Goal: Task Accomplishment & Management: Manage account settings

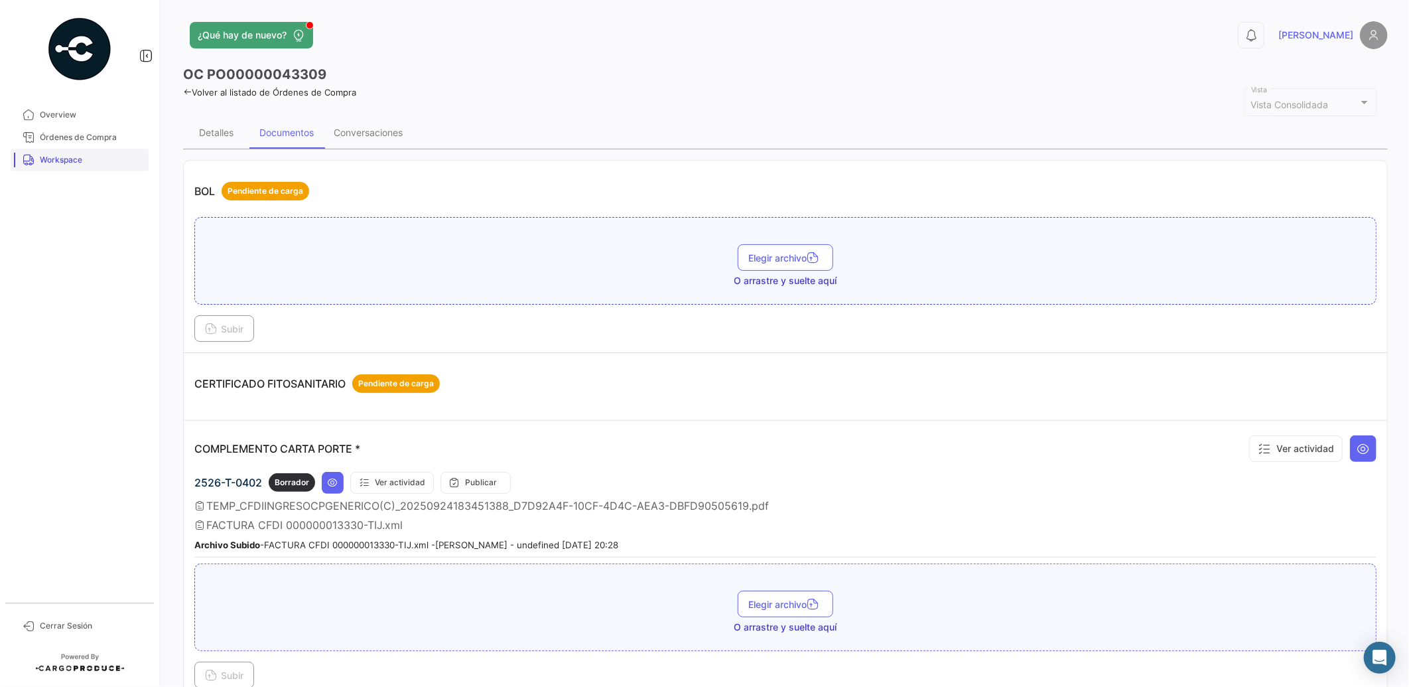
click at [80, 163] on span "Workspace" at bounding box center [91, 160] width 103 height 12
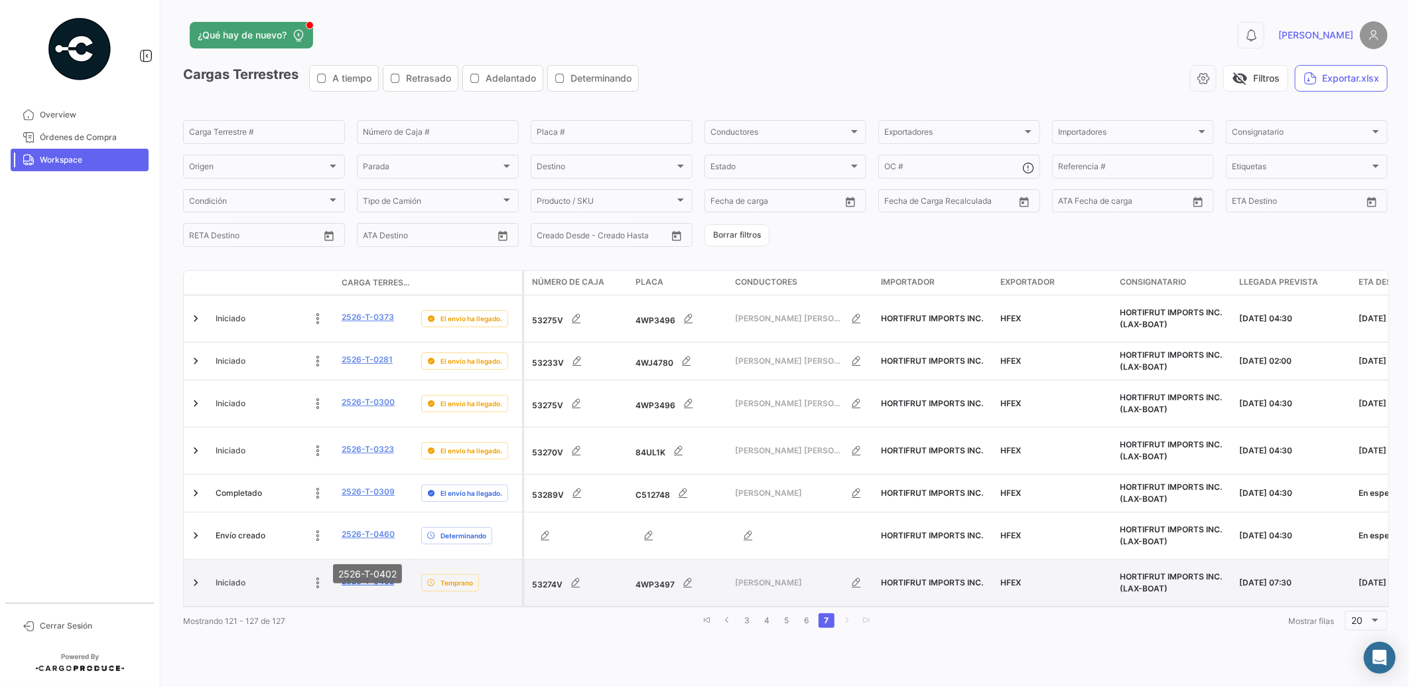
click at [374, 575] on link "2526-T-0402" at bounding box center [368, 581] width 52 height 12
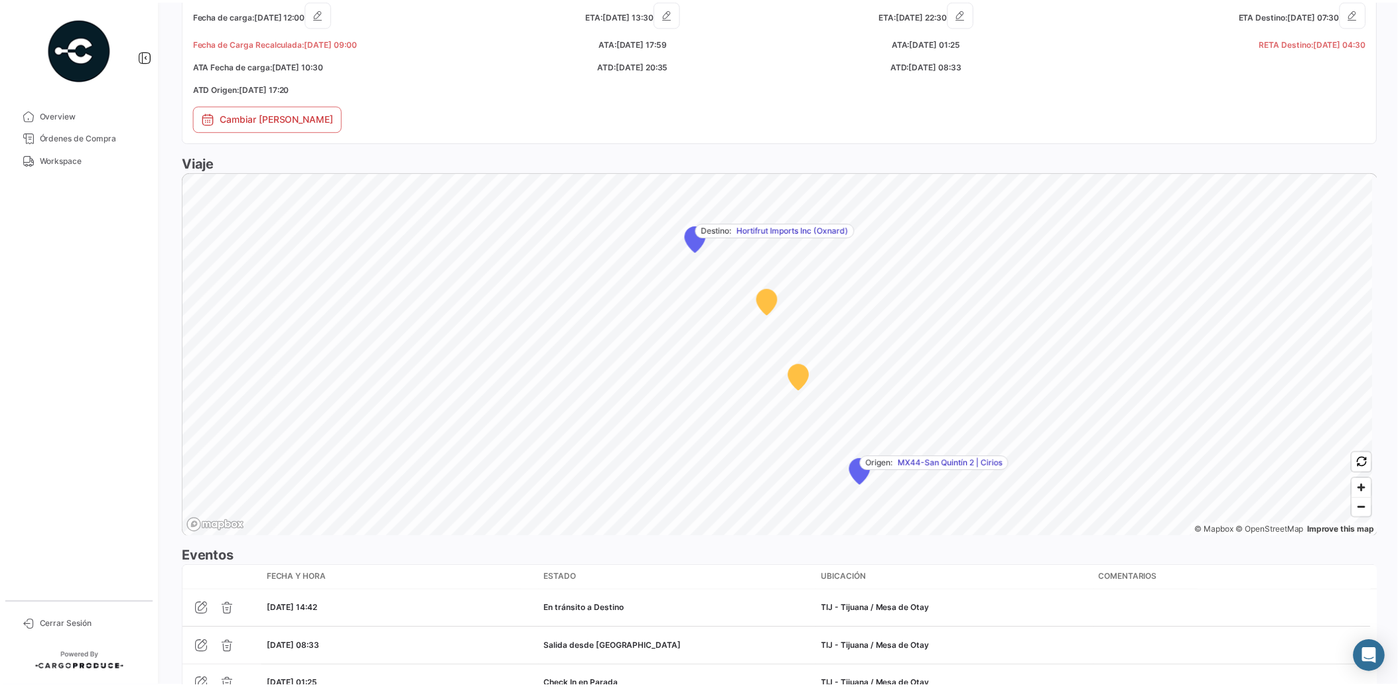
scroll to position [1013, 0]
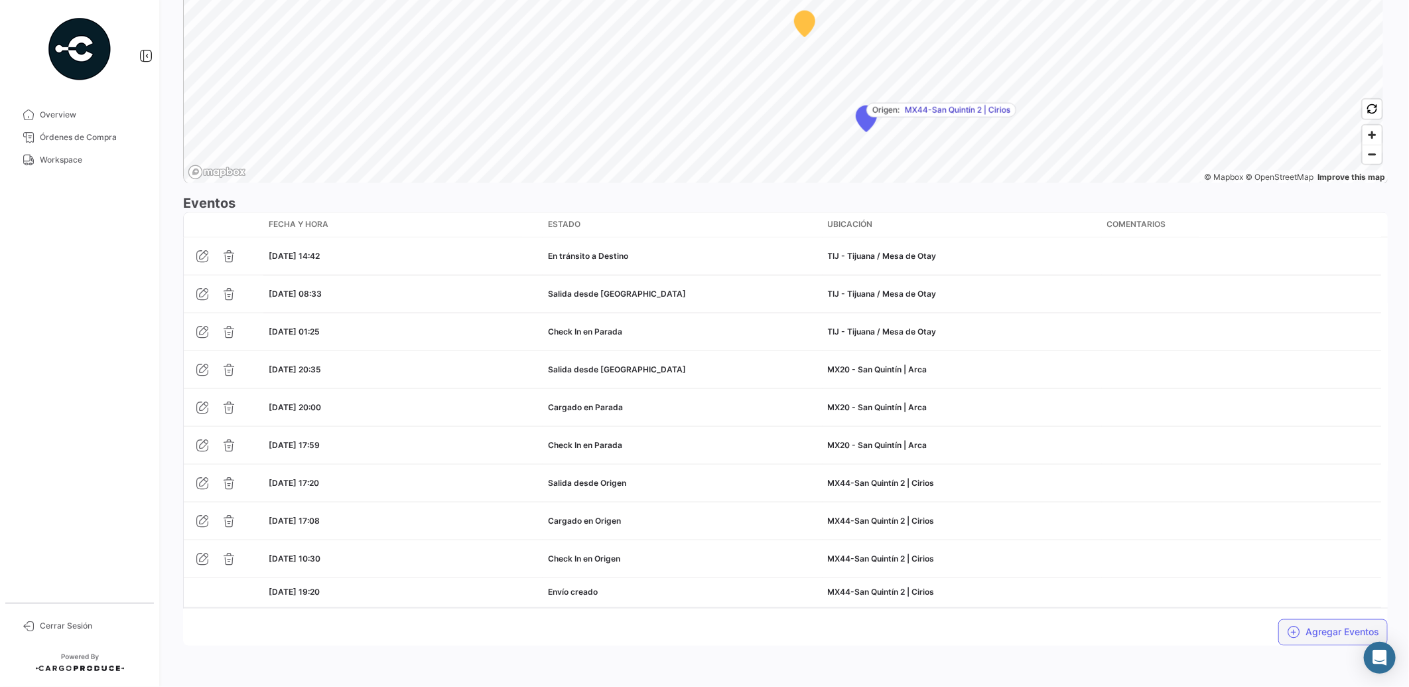
click at [1318, 628] on button "Agregar Eventos" at bounding box center [1332, 632] width 109 height 27
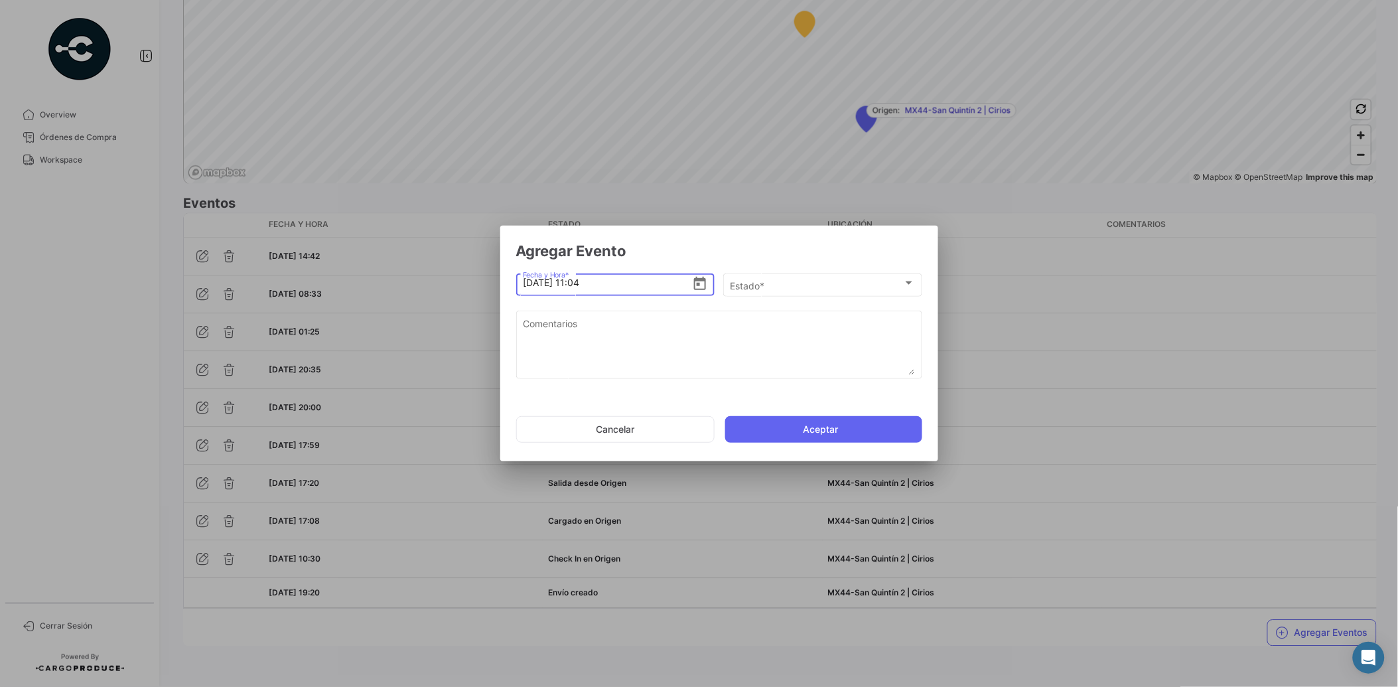
click at [703, 283] on icon "Open calendar" at bounding box center [700, 284] width 16 height 16
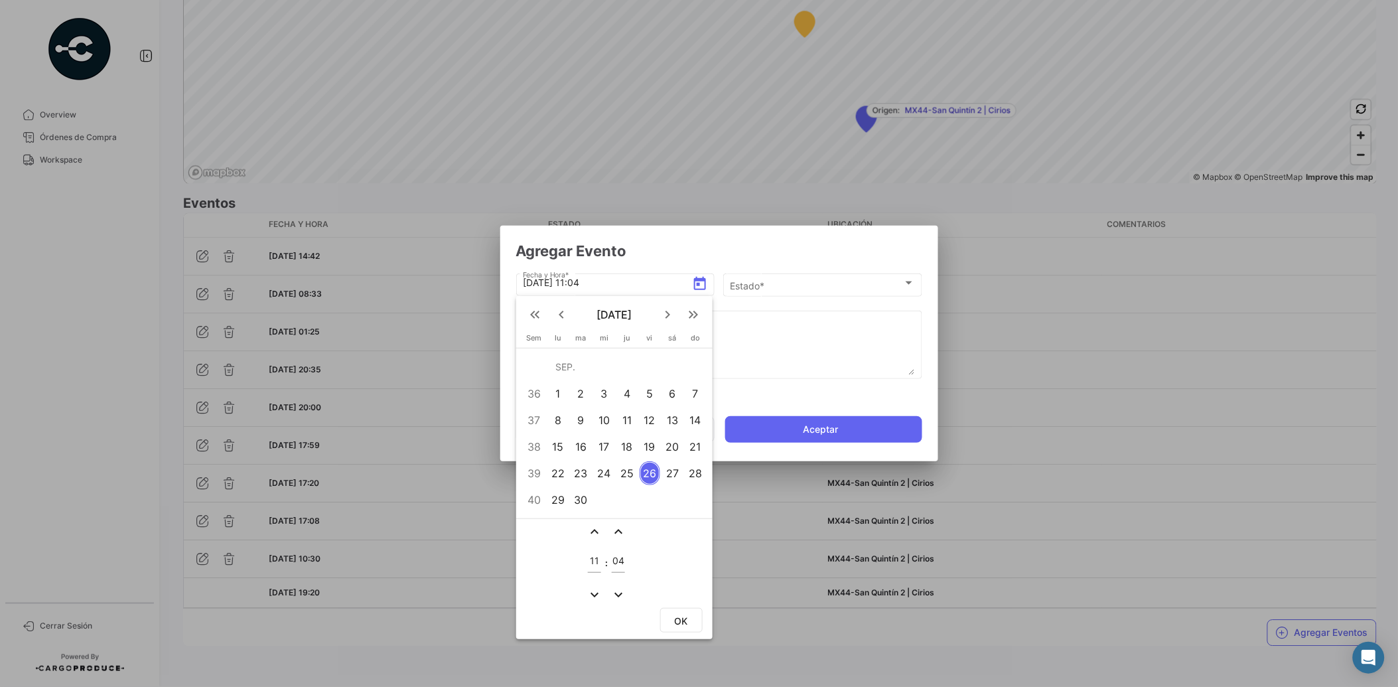
click at [626, 476] on div "25" at bounding box center [627, 473] width 21 height 24
click at [588, 588] on mat-icon "expand_more" at bounding box center [594, 594] width 16 height 16
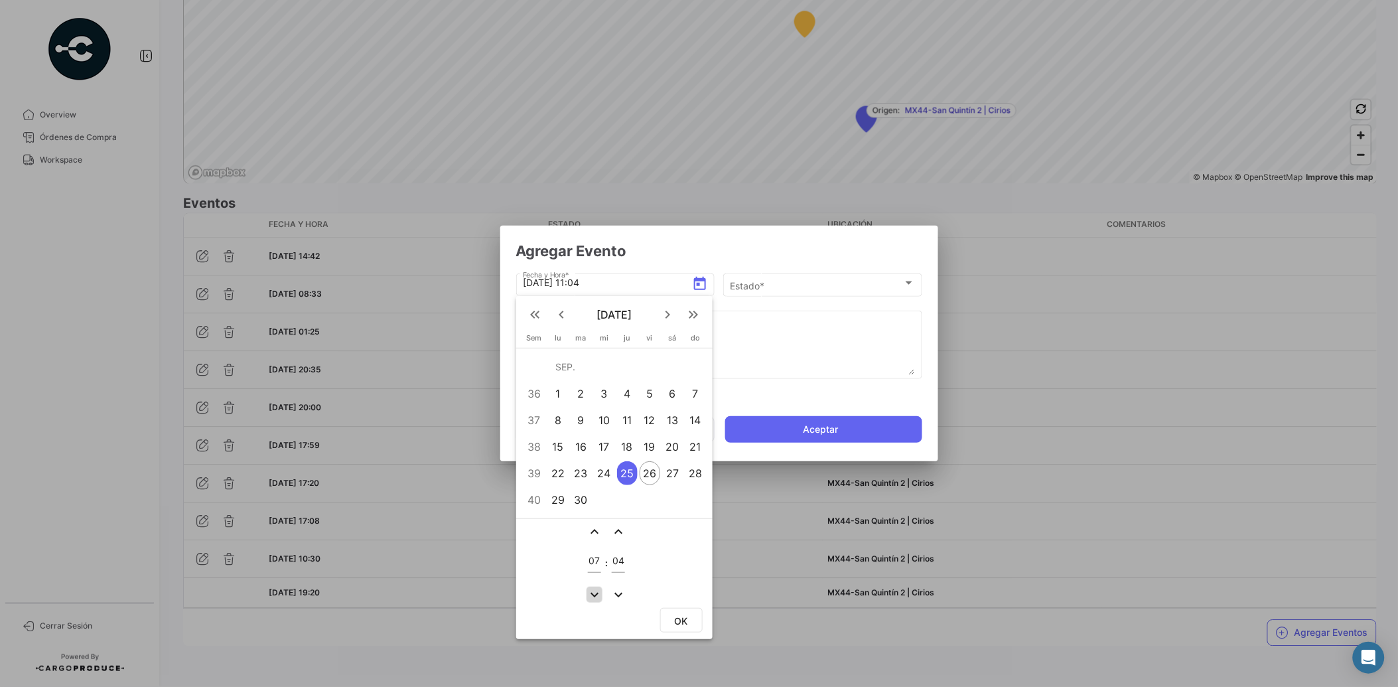
click at [588, 588] on mat-icon "expand_more" at bounding box center [594, 594] width 16 height 16
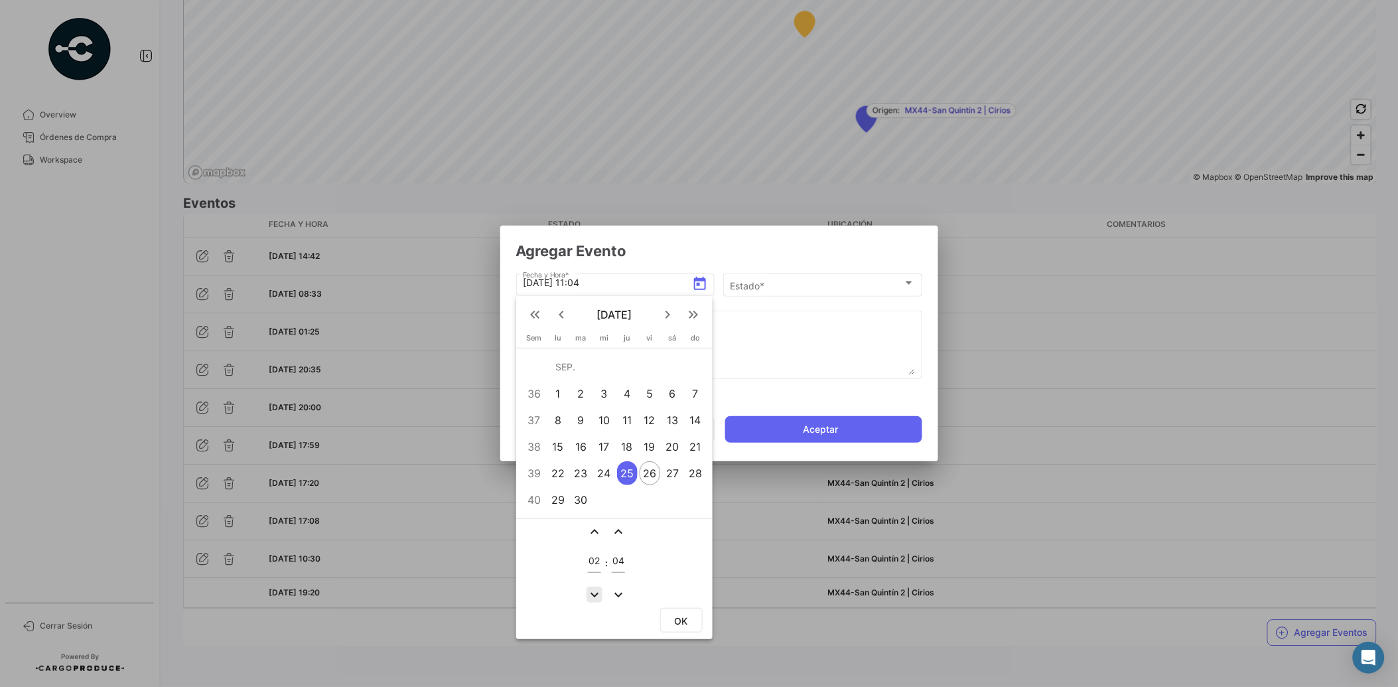
click at [588, 588] on mat-icon "expand_more" at bounding box center [594, 594] width 16 height 16
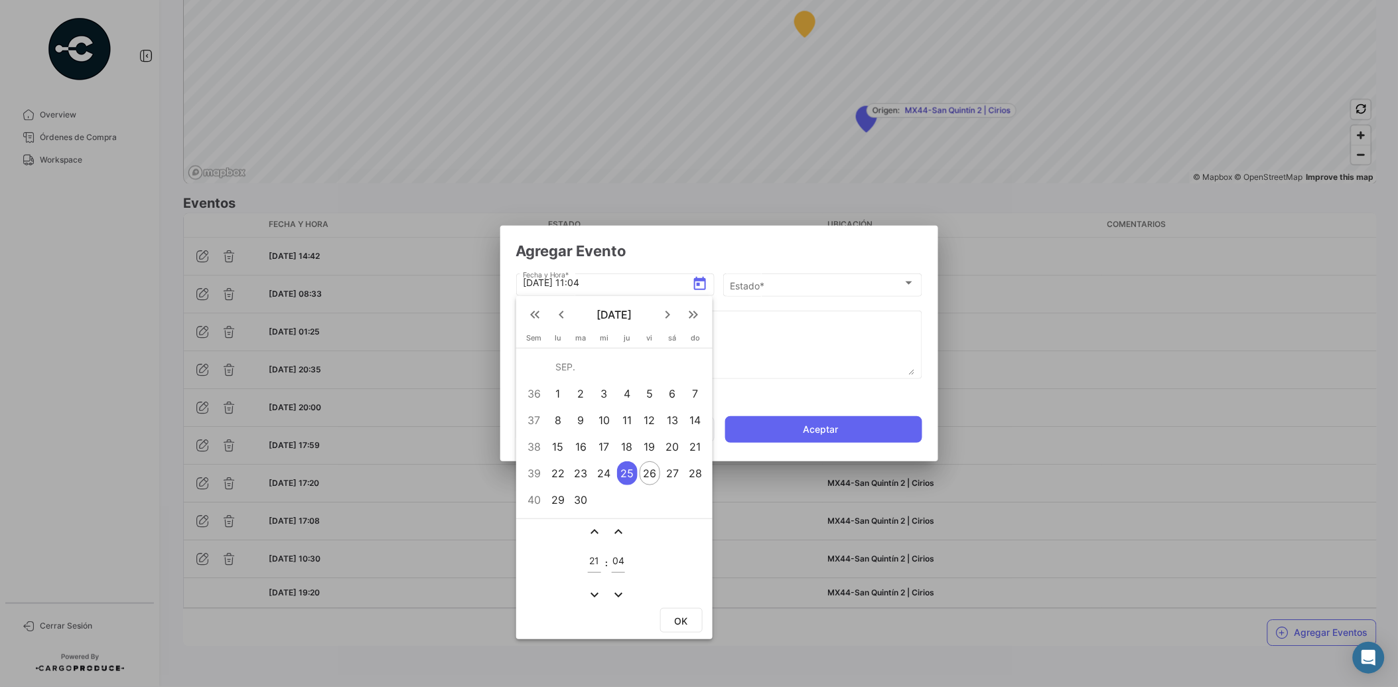
click at [588, 588] on mat-icon "expand_more" at bounding box center [594, 594] width 16 height 16
click at [589, 531] on mat-icon "expand_less" at bounding box center [594, 531] width 16 height 16
type input "21"
click at [614, 592] on mat-icon "expand_more" at bounding box center [618, 594] width 16 height 16
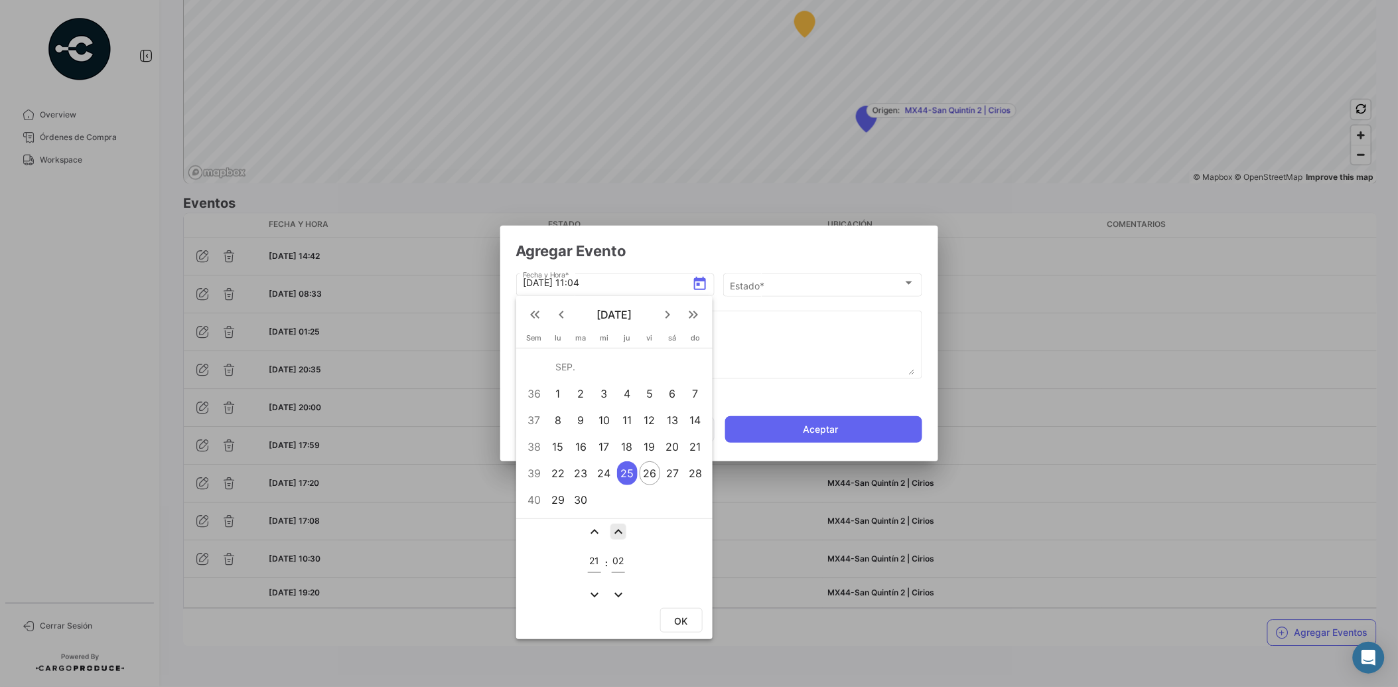
click at [619, 523] on mat-icon "expand_less" at bounding box center [618, 531] width 16 height 16
click at [619, 531] on mat-icon "expand_less" at bounding box center [618, 531] width 16 height 16
click at [620, 529] on mat-icon "expand_less" at bounding box center [618, 531] width 16 height 16
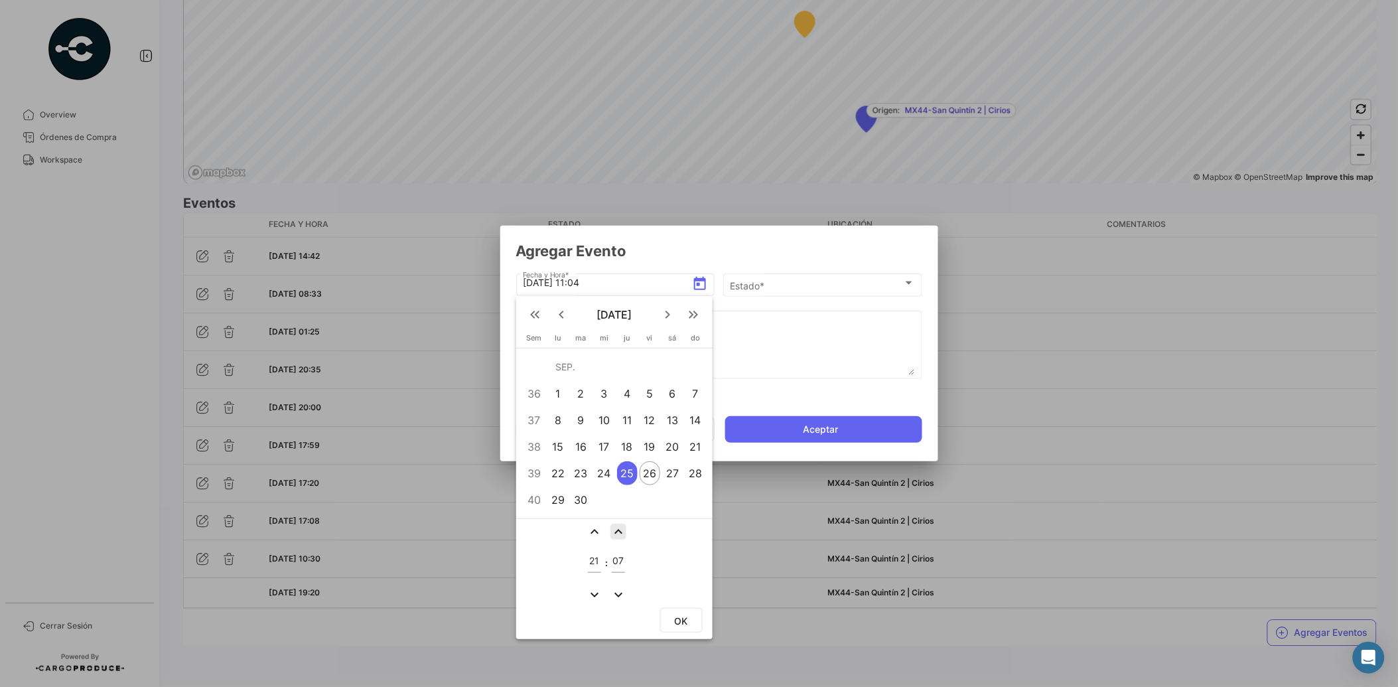
click at [620, 529] on mat-icon "expand_less" at bounding box center [618, 531] width 16 height 16
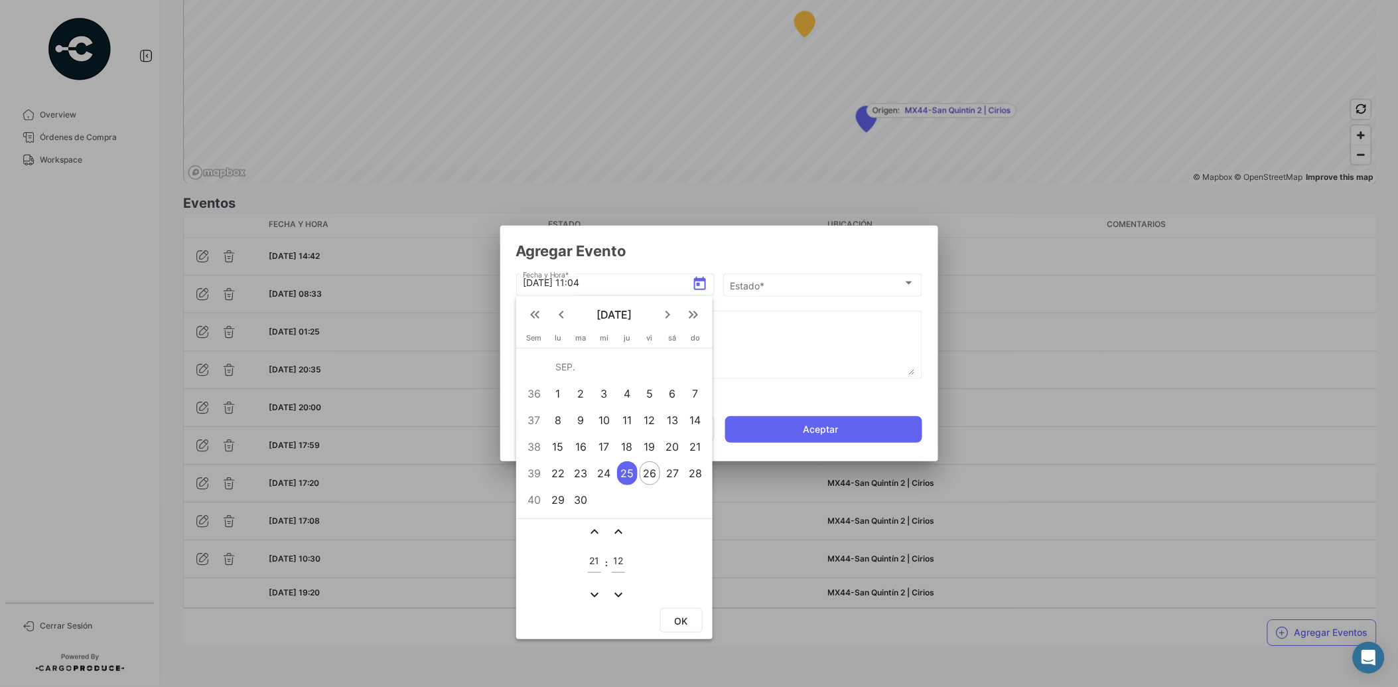
click at [620, 529] on mat-icon "expand_less" at bounding box center [618, 531] width 16 height 16
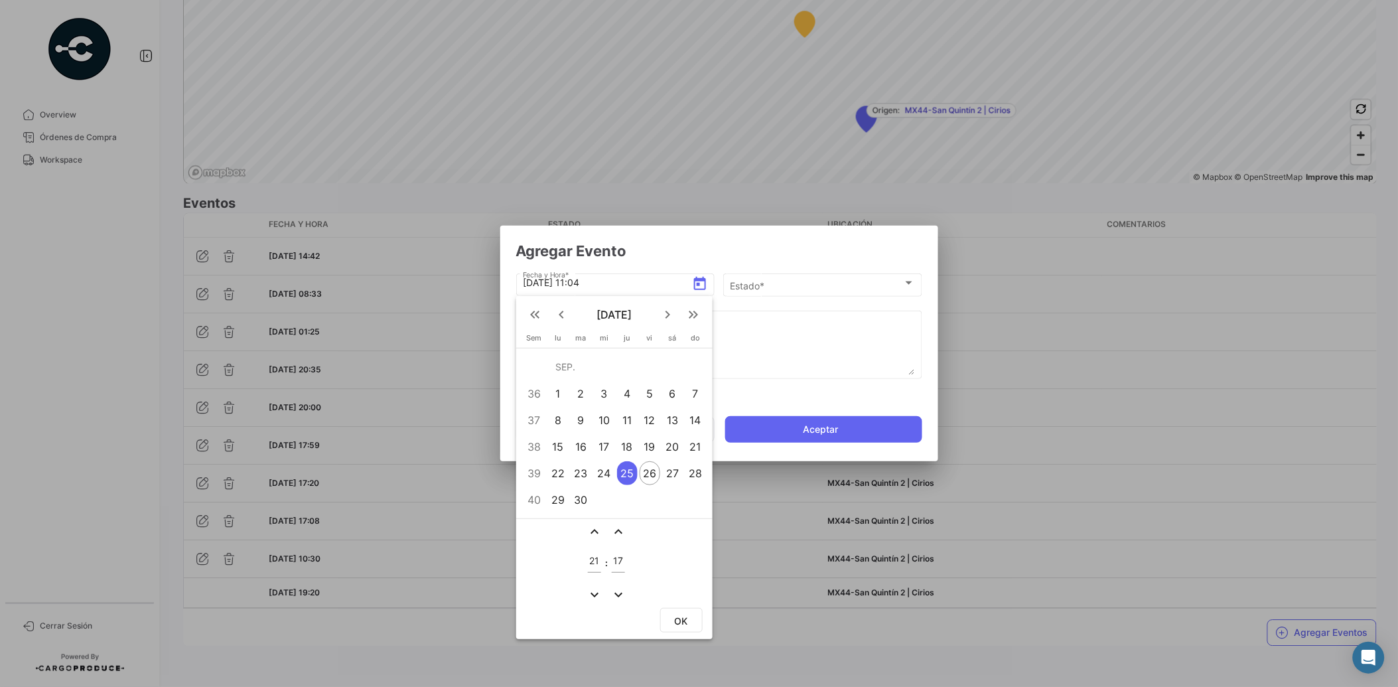
click at [620, 529] on mat-icon "expand_less" at bounding box center [618, 531] width 16 height 16
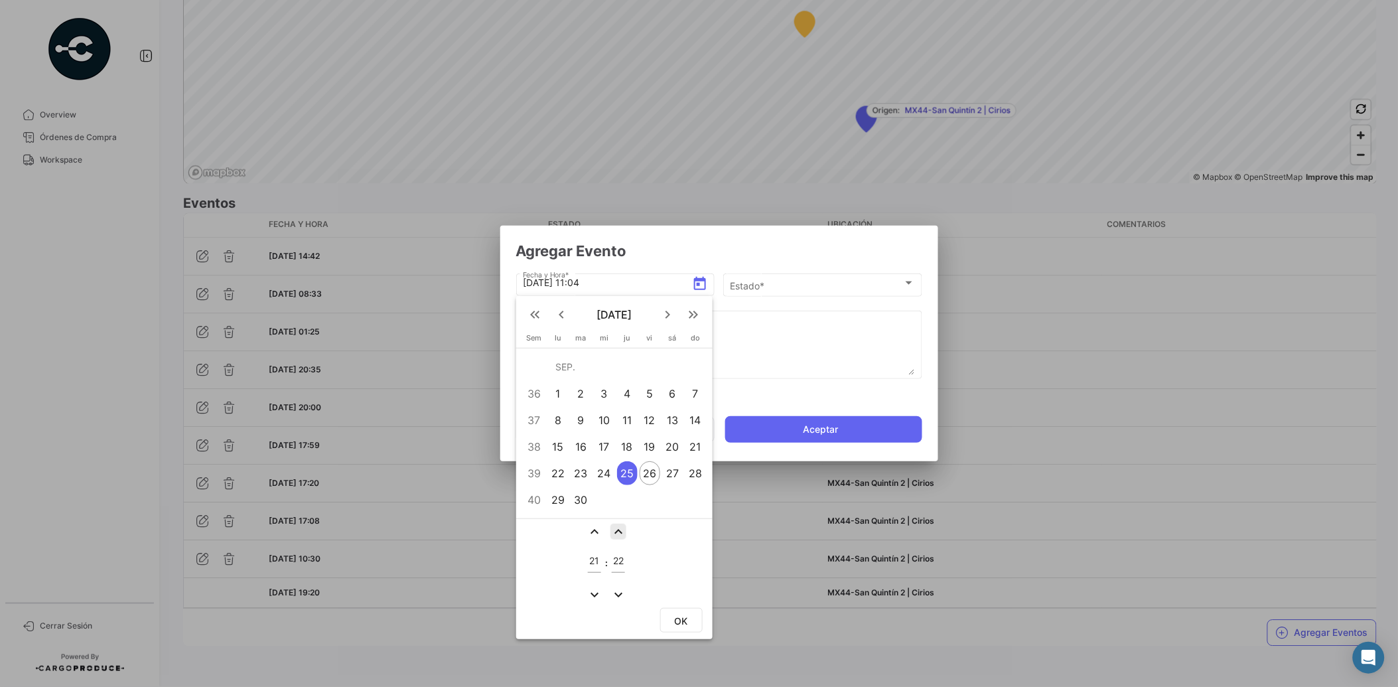
click at [620, 529] on mat-icon "expand_less" at bounding box center [618, 531] width 16 height 16
click at [618, 592] on mat-icon "expand_more" at bounding box center [618, 594] width 16 height 16
click at [617, 527] on mat-icon "expand_less" at bounding box center [618, 531] width 16 height 16
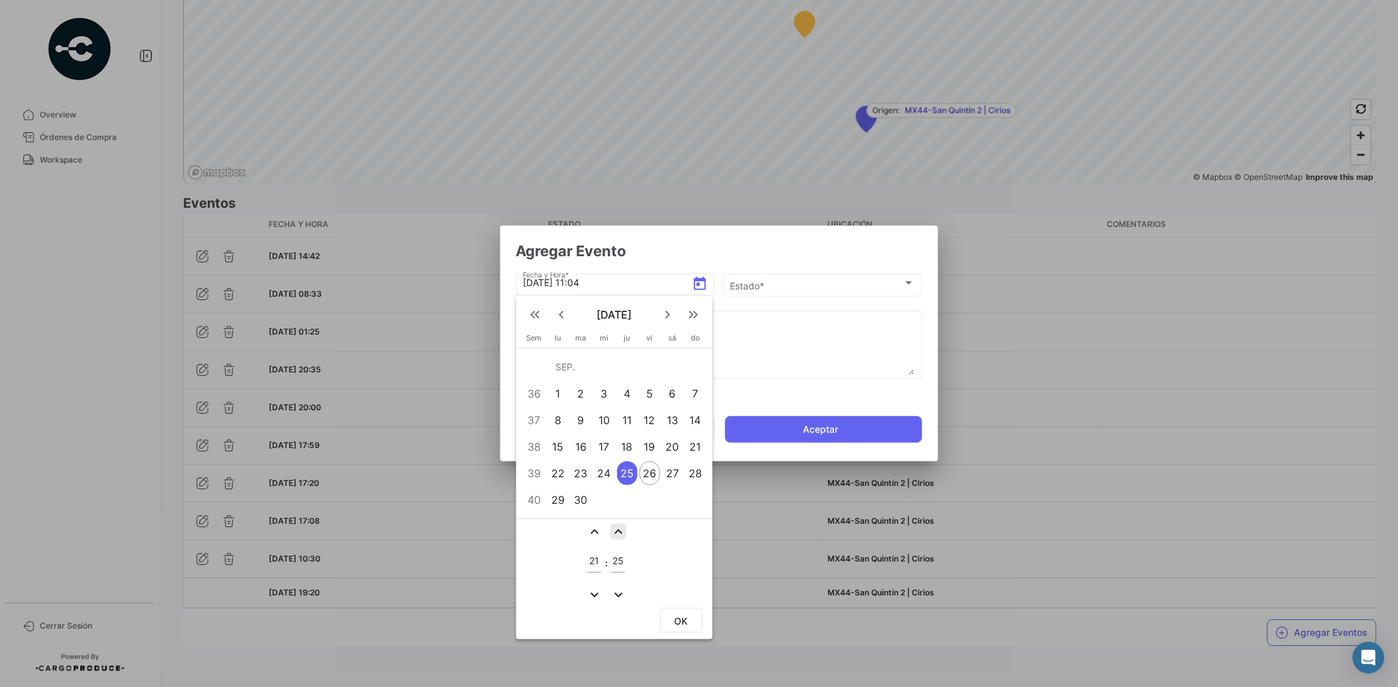
click at [617, 527] on mat-icon "expand_less" at bounding box center [618, 531] width 16 height 16
click at [618, 529] on mat-icon "expand_less" at bounding box center [618, 531] width 16 height 16
type input "28"
click at [675, 615] on span "OK" at bounding box center [681, 620] width 13 height 11
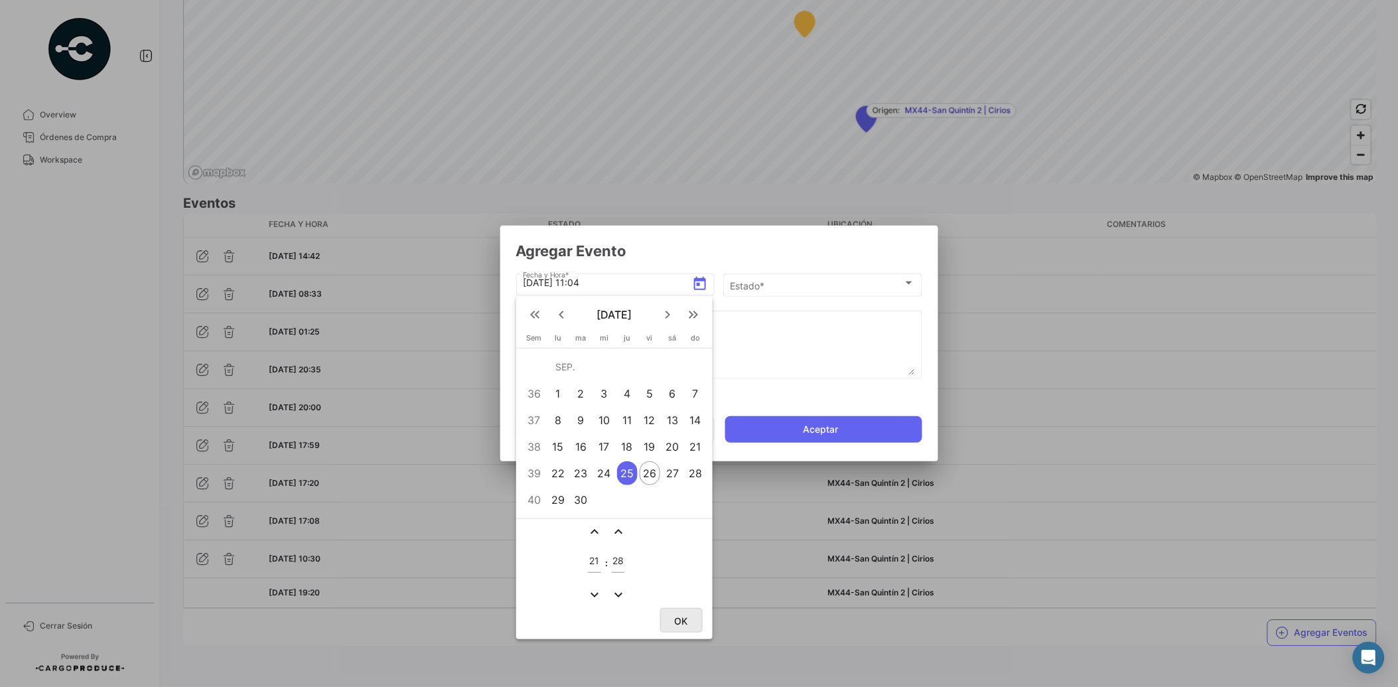
type input "[DATE] 21:28"
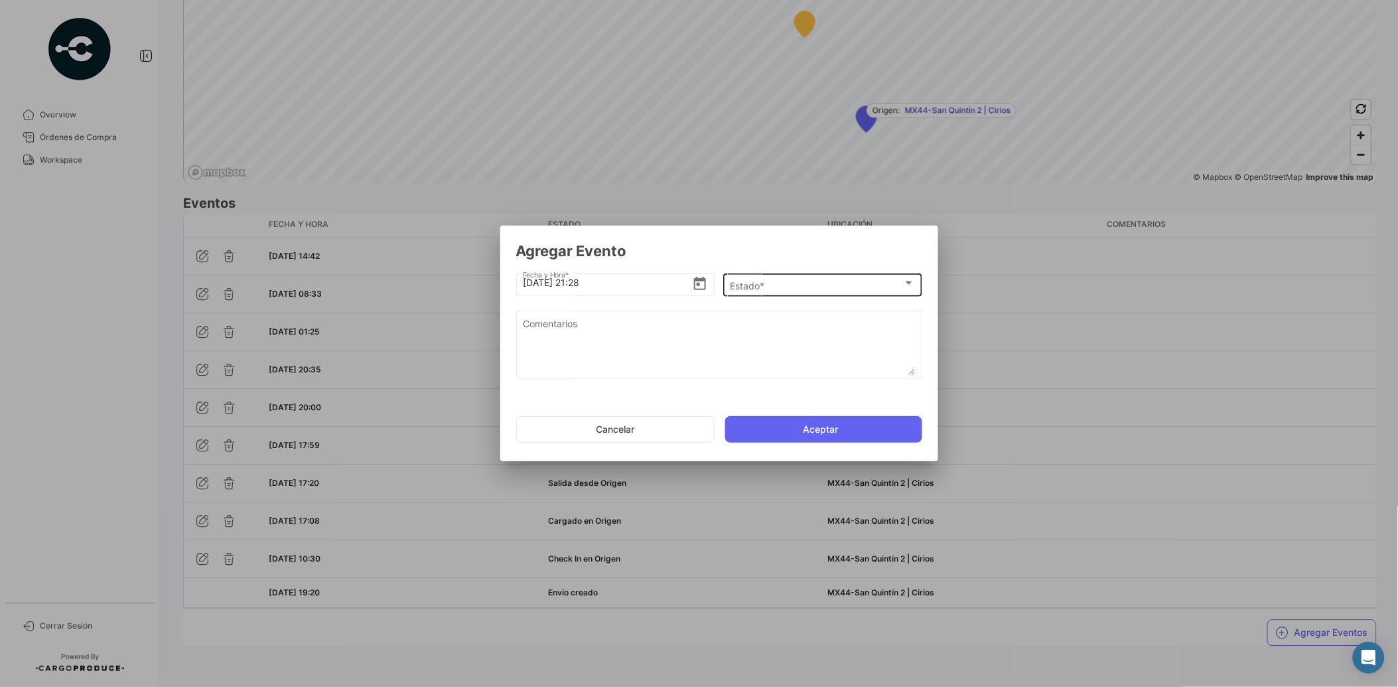
click at [782, 293] on div "Estado * Estado *" at bounding box center [822, 284] width 185 height 26
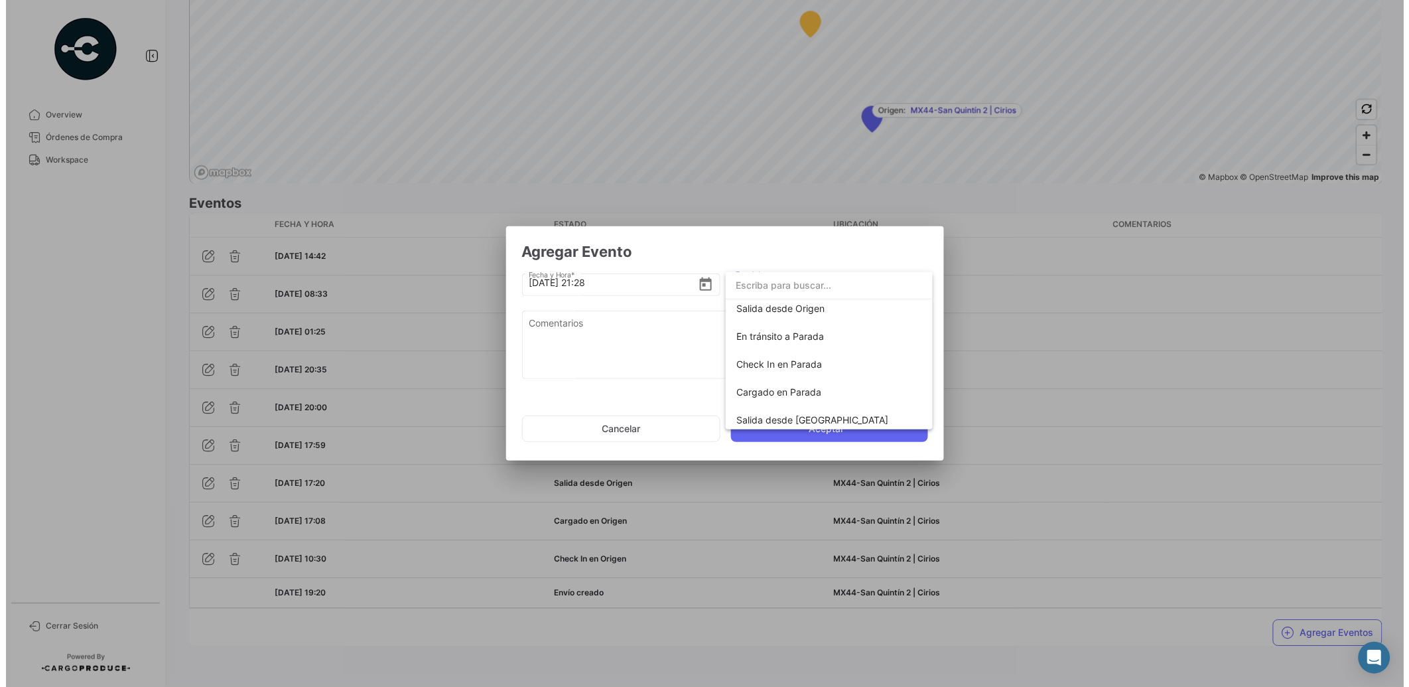
scroll to position [232, 0]
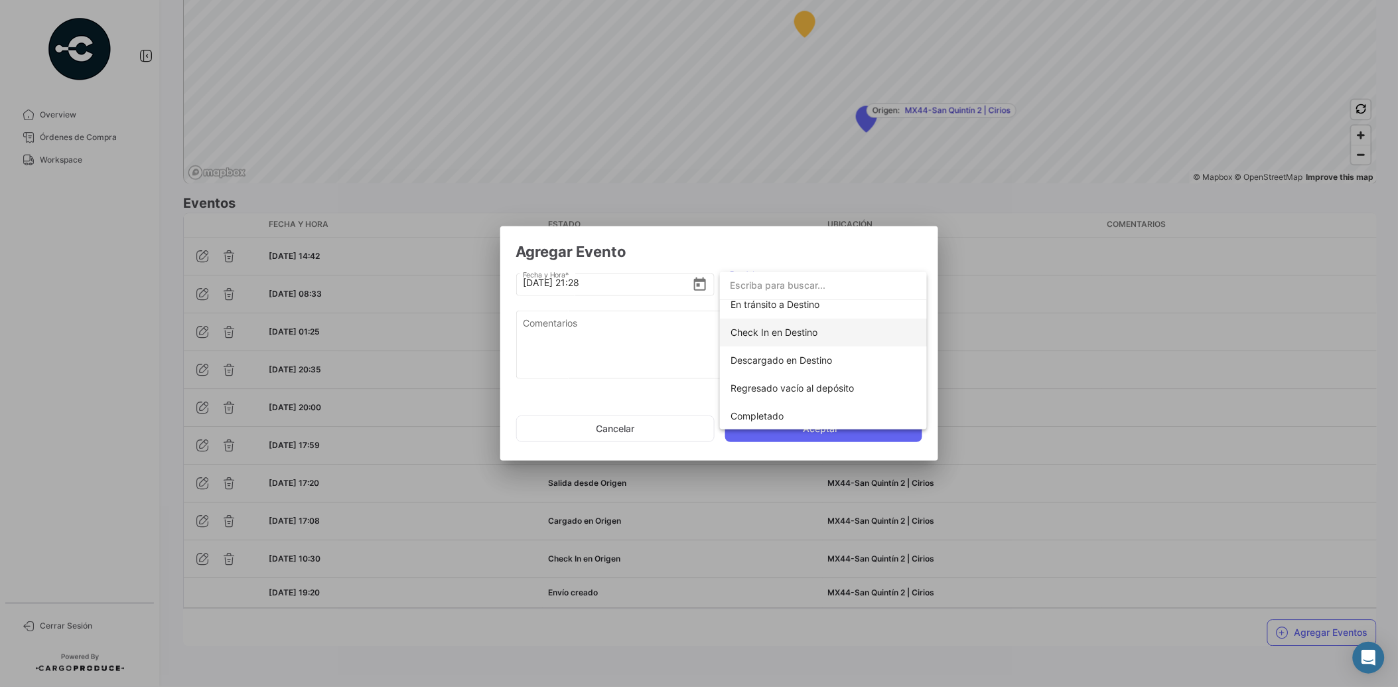
click at [790, 325] on span "Check In en Destino" at bounding box center [823, 332] width 186 height 28
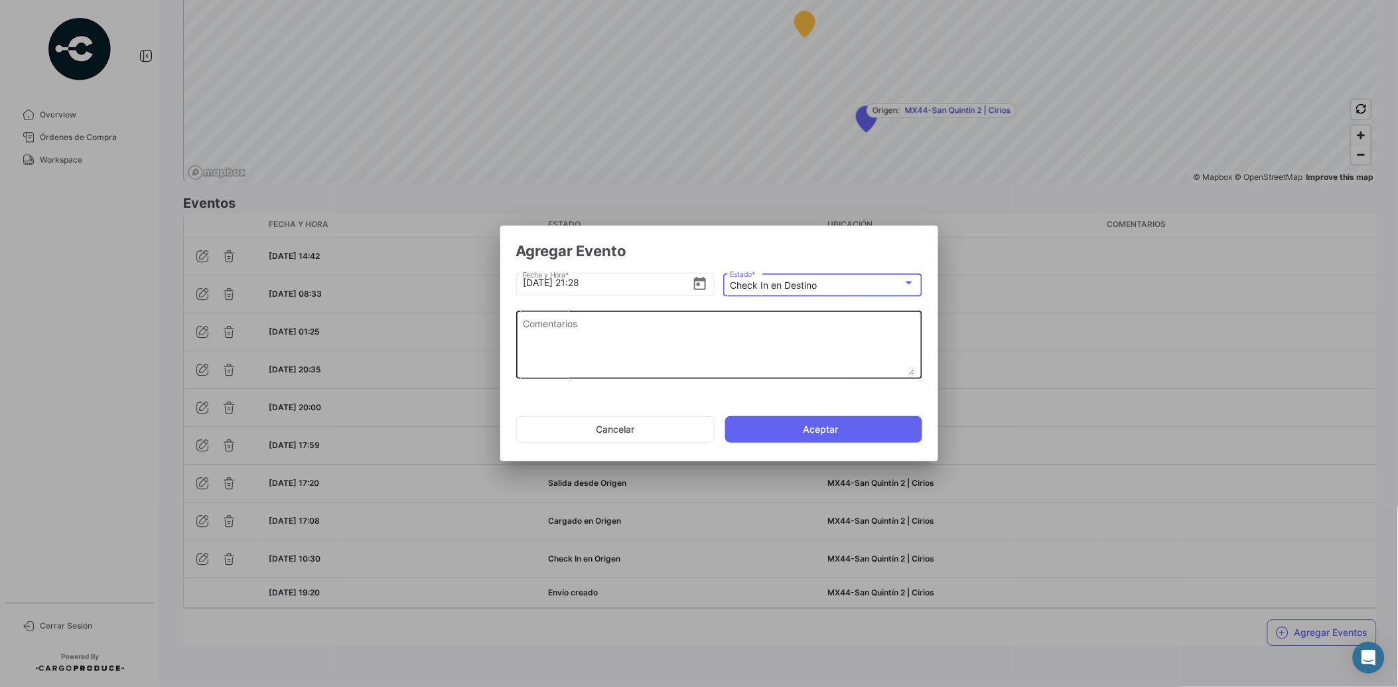
click at [602, 347] on textarea "Comentarios" at bounding box center [719, 345] width 392 height 58
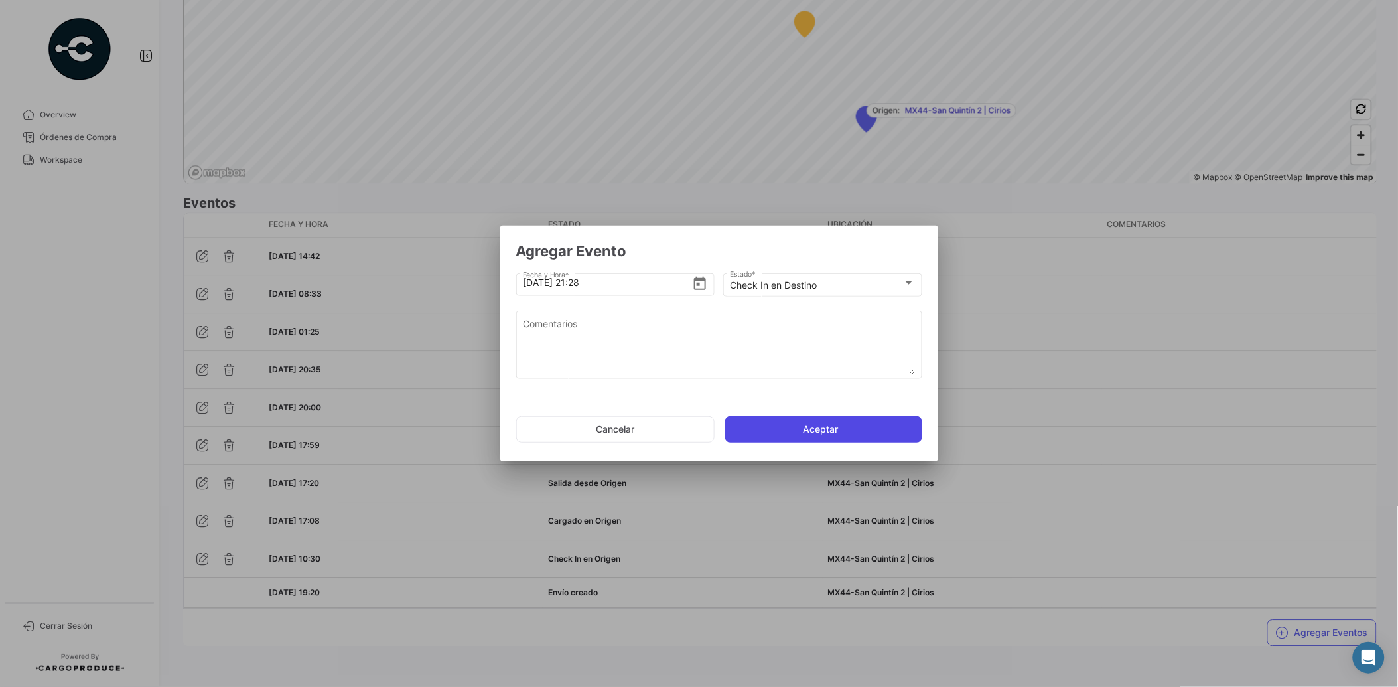
click at [805, 431] on button "Aceptar" at bounding box center [823, 429] width 197 height 27
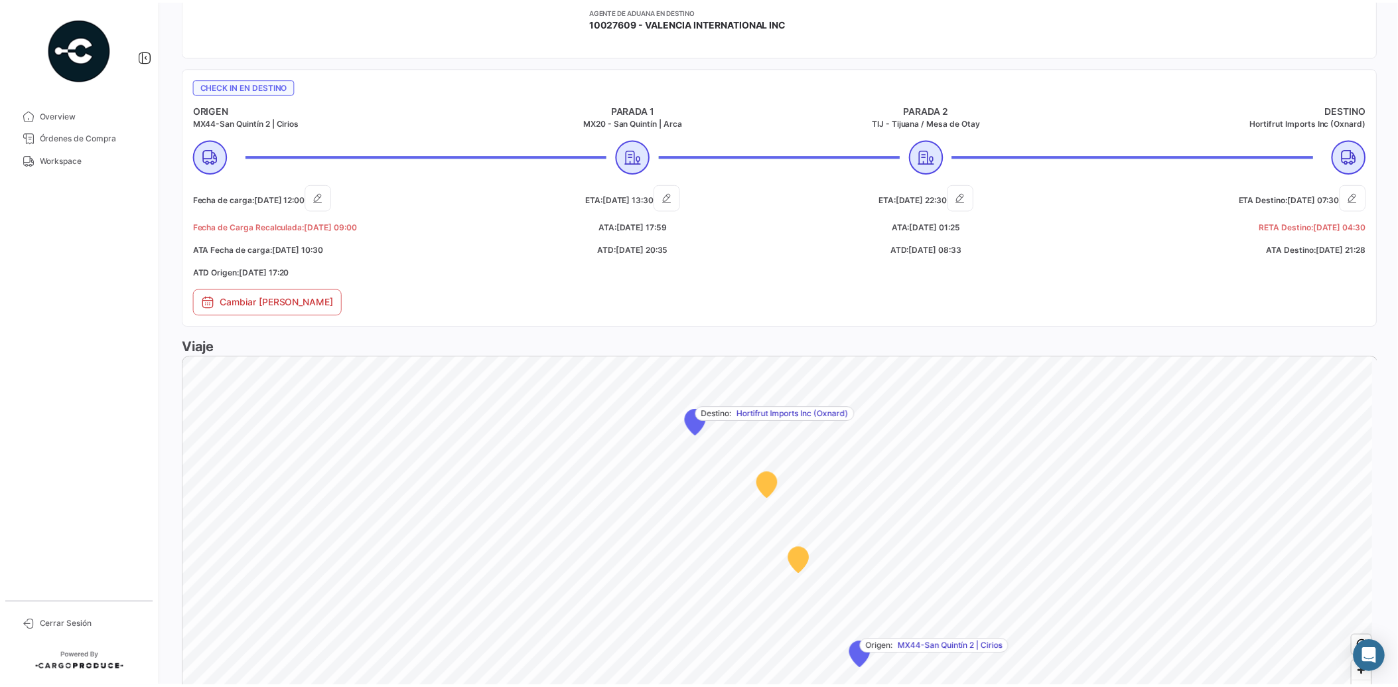
scroll to position [1052, 0]
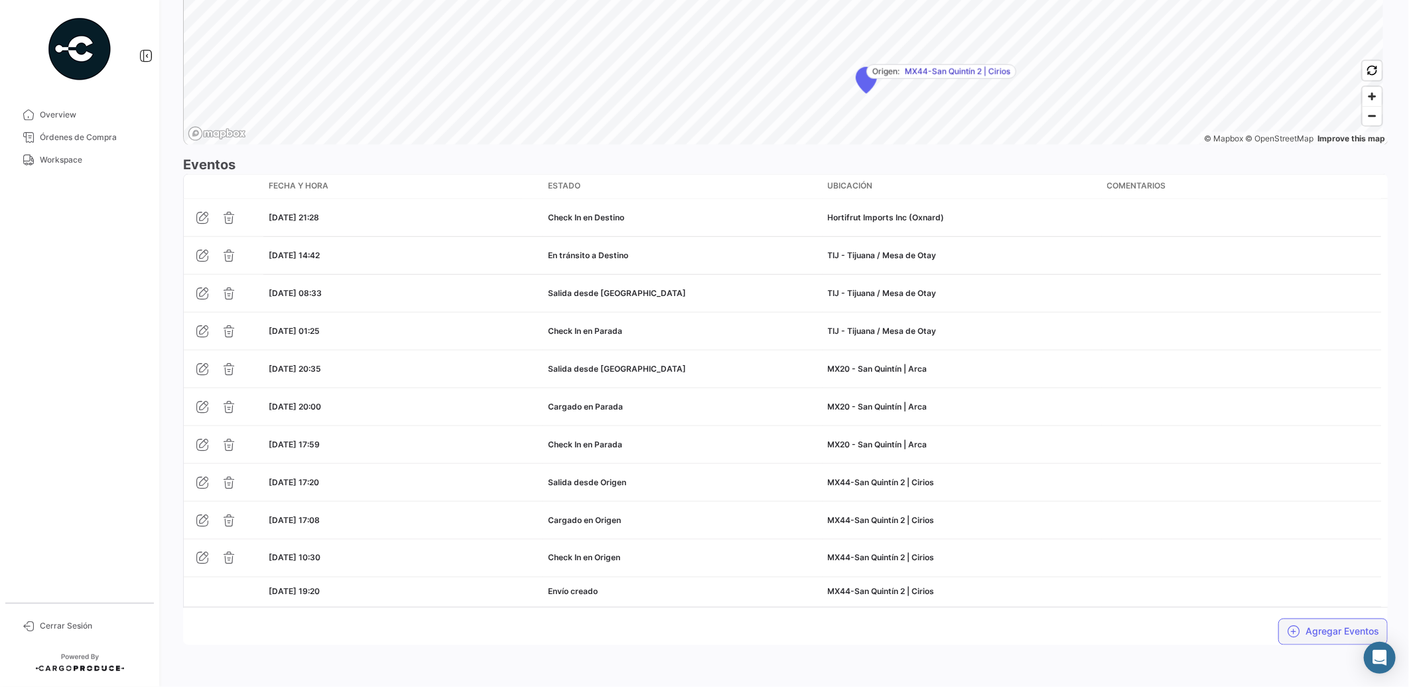
click at [1328, 632] on button "Agregar Eventos" at bounding box center [1332, 631] width 109 height 27
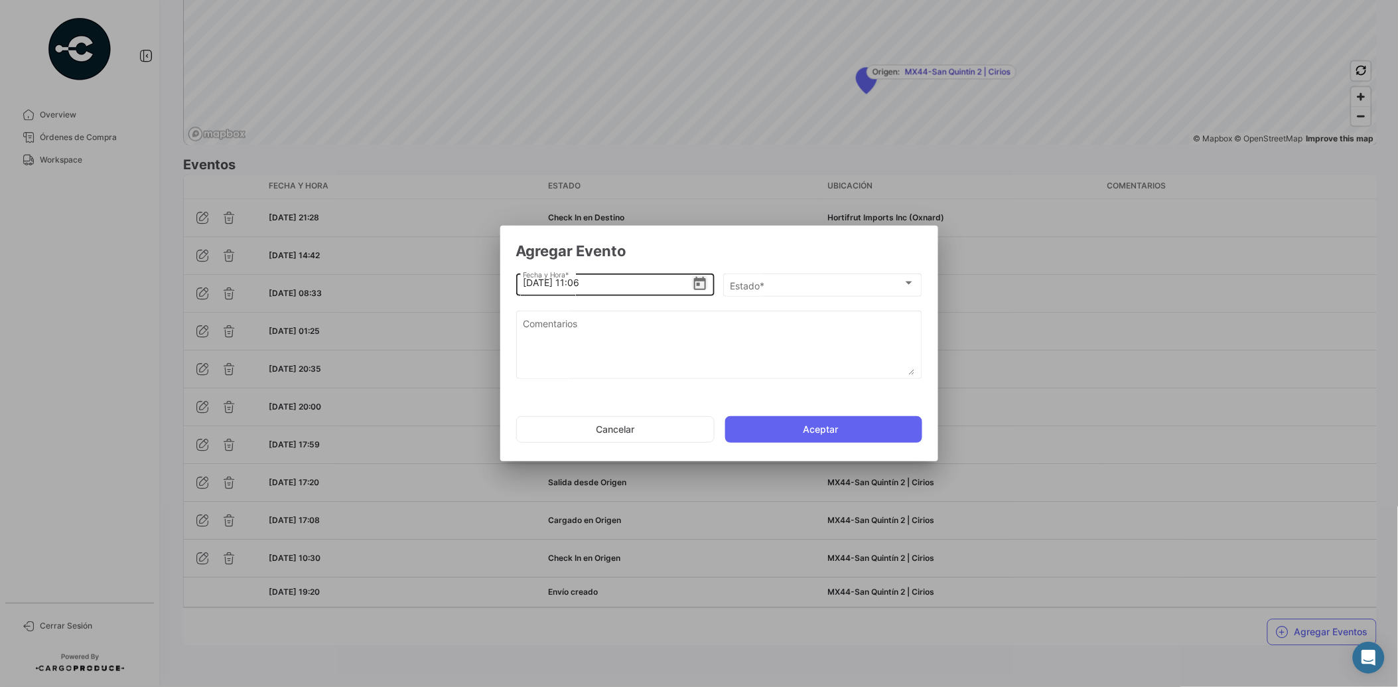
click at [699, 282] on icon "Open calendar" at bounding box center [700, 283] width 12 height 13
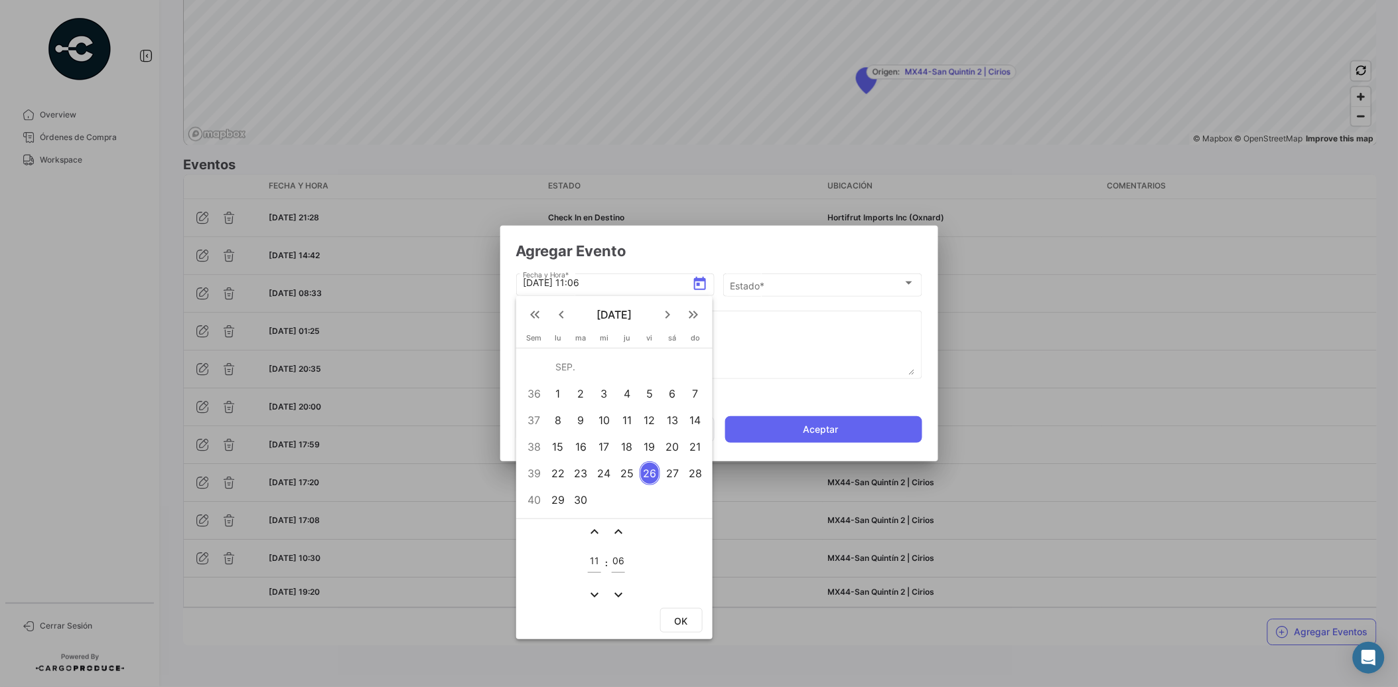
click at [628, 475] on div "25" at bounding box center [627, 473] width 21 height 24
click at [593, 591] on mat-icon "expand_more" at bounding box center [594, 594] width 16 height 16
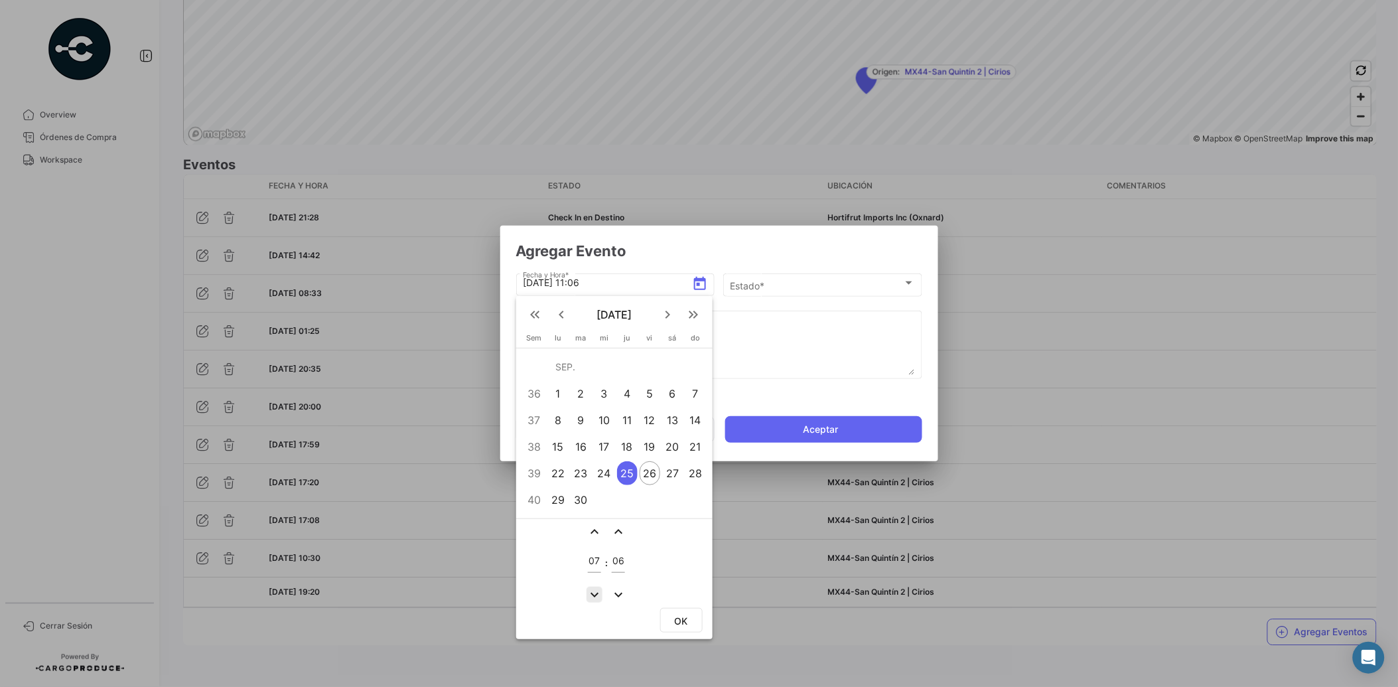
click at [593, 591] on mat-icon "expand_more" at bounding box center [594, 594] width 16 height 16
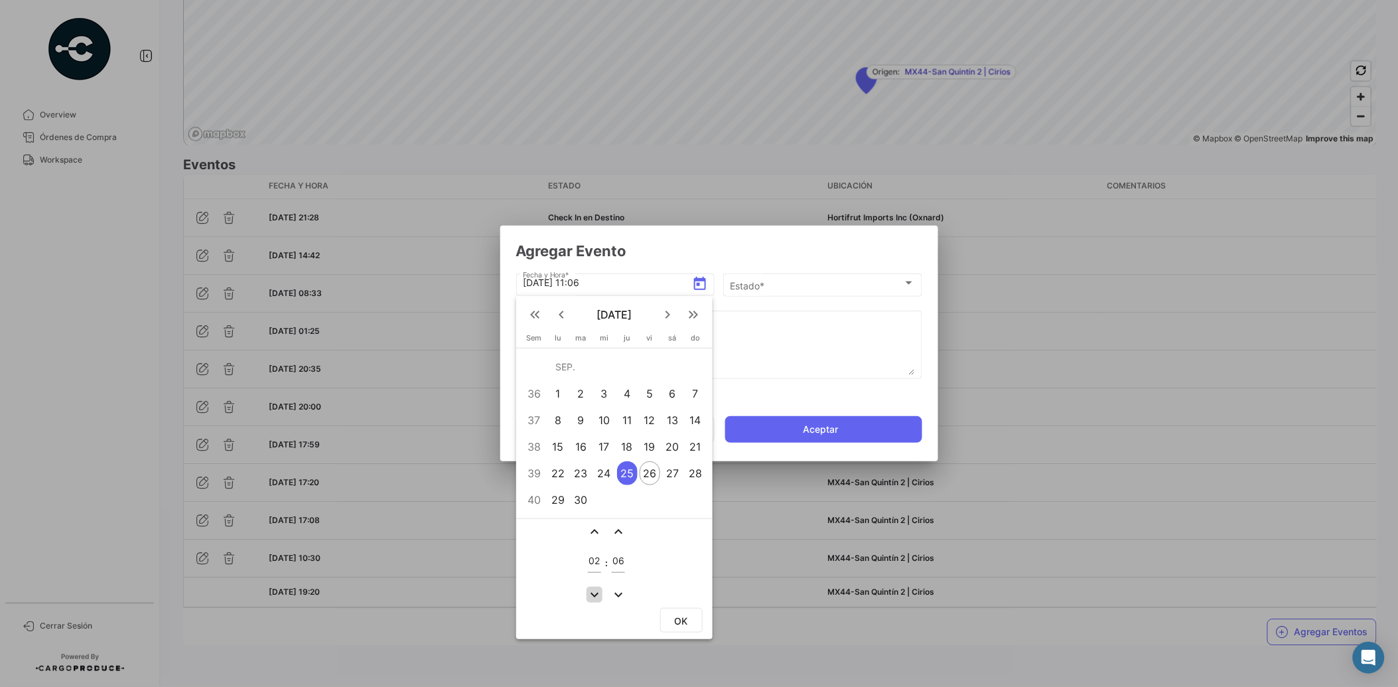
click at [593, 591] on mat-icon "expand_more" at bounding box center [594, 594] width 16 height 16
click at [593, 588] on mat-icon "expand_more" at bounding box center [594, 594] width 16 height 16
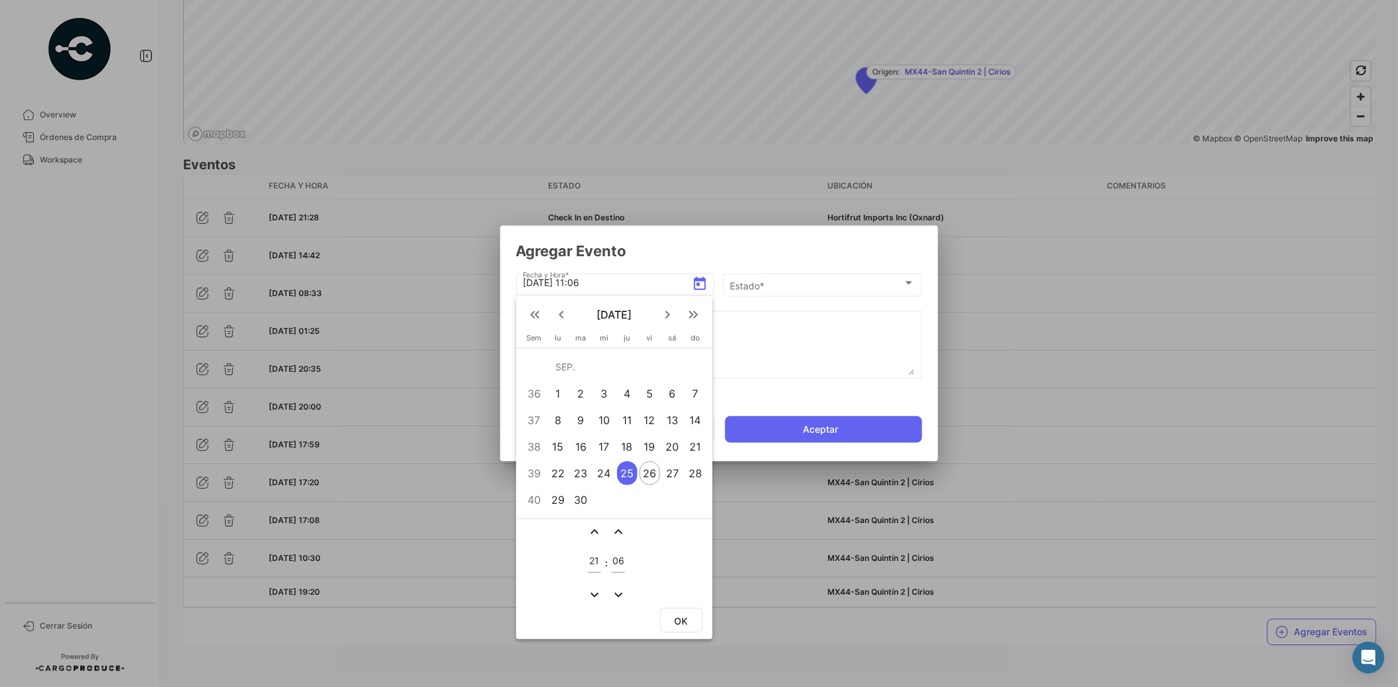
click at [598, 531] on mat-icon "expand_less" at bounding box center [594, 531] width 16 height 16
type input "22"
click at [621, 532] on mat-icon "expand_less" at bounding box center [618, 531] width 16 height 16
type input "08"
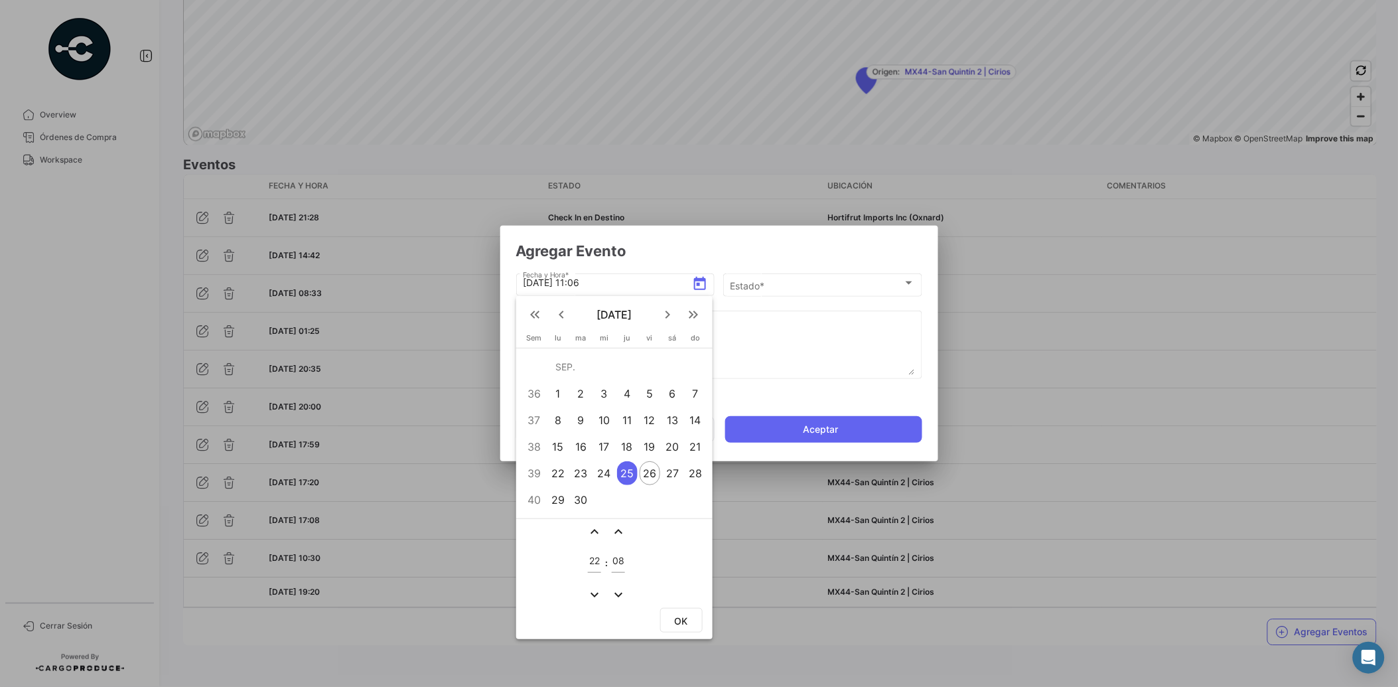
click at [679, 615] on span "OK" at bounding box center [681, 620] width 13 height 11
type input "[DATE] 22:08"
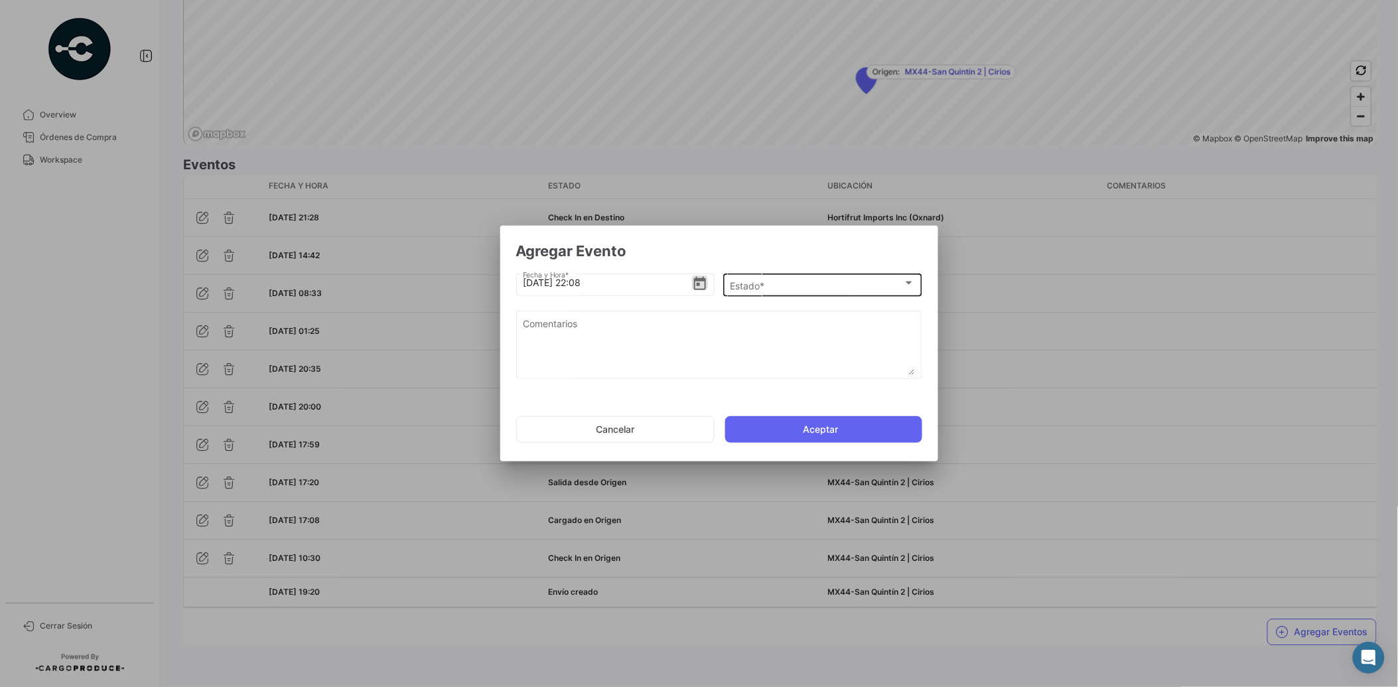
click at [766, 284] on span "Estado *" at bounding box center [816, 285] width 173 height 11
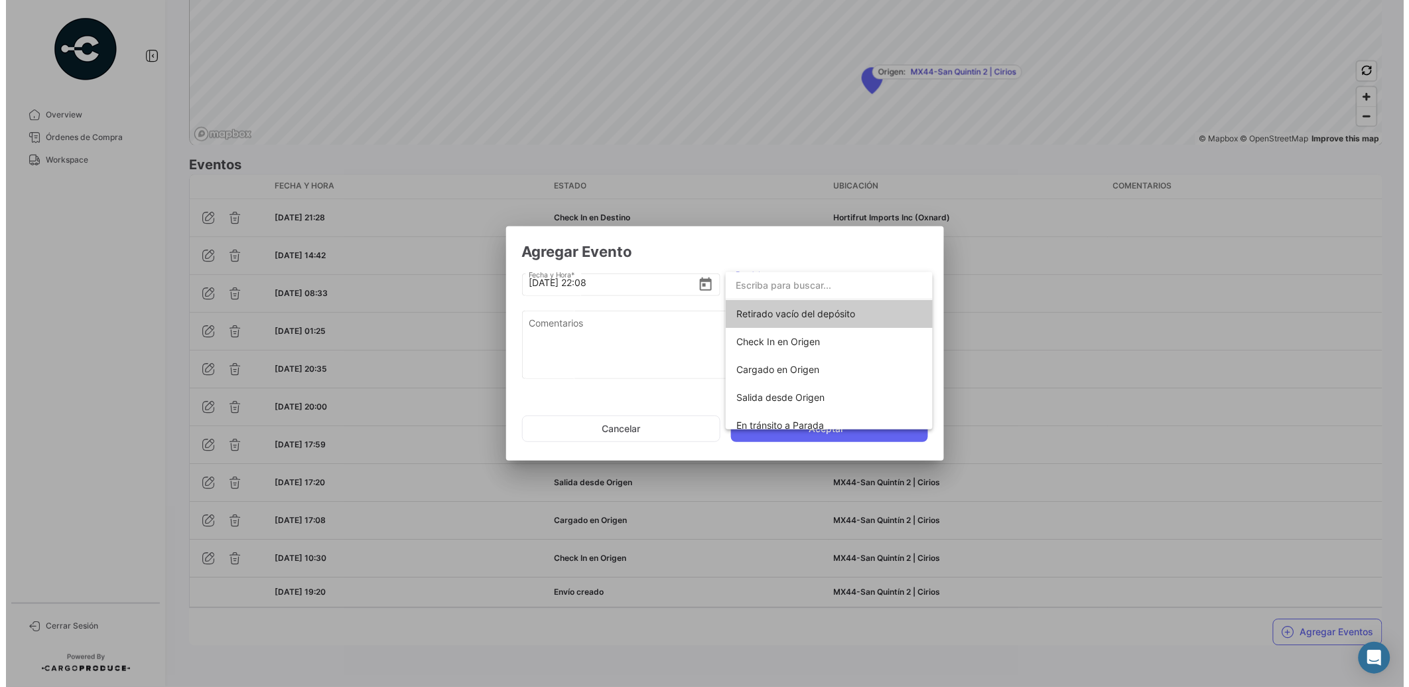
scroll to position [232, 0]
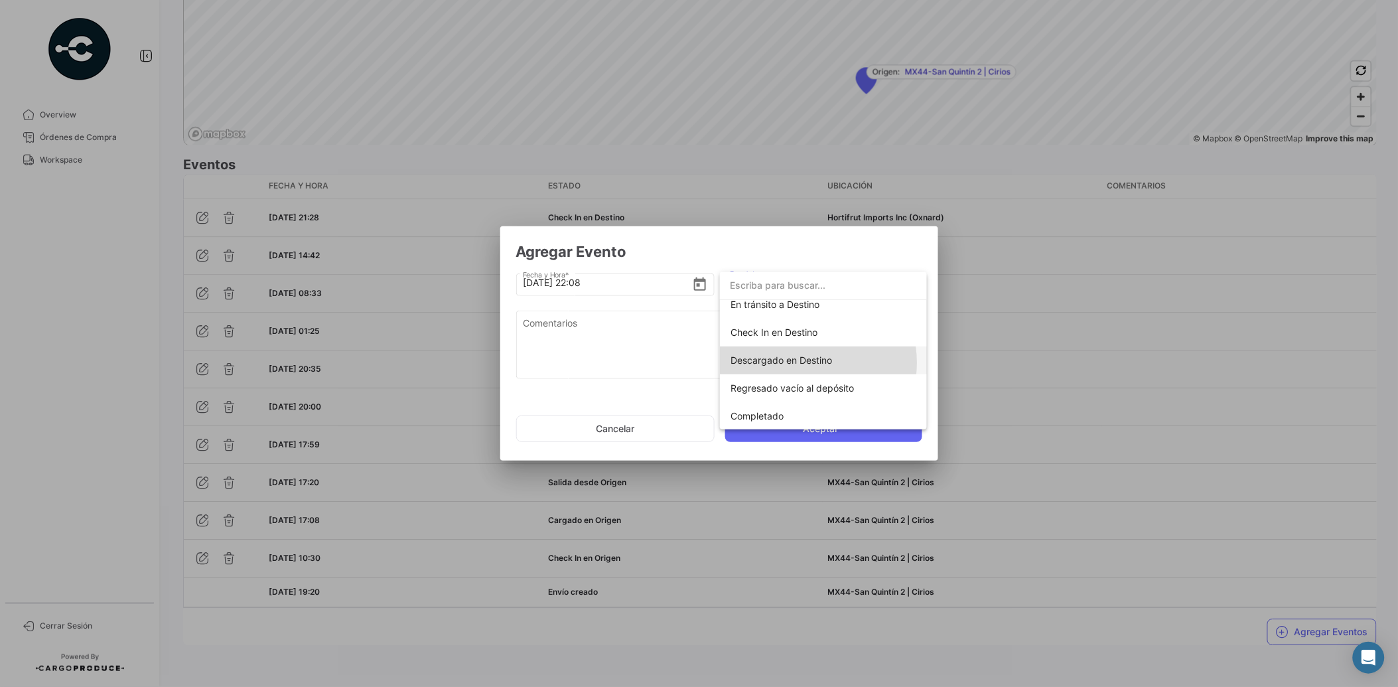
click at [796, 363] on span "Descargado en Destino" at bounding box center [781, 359] width 102 height 11
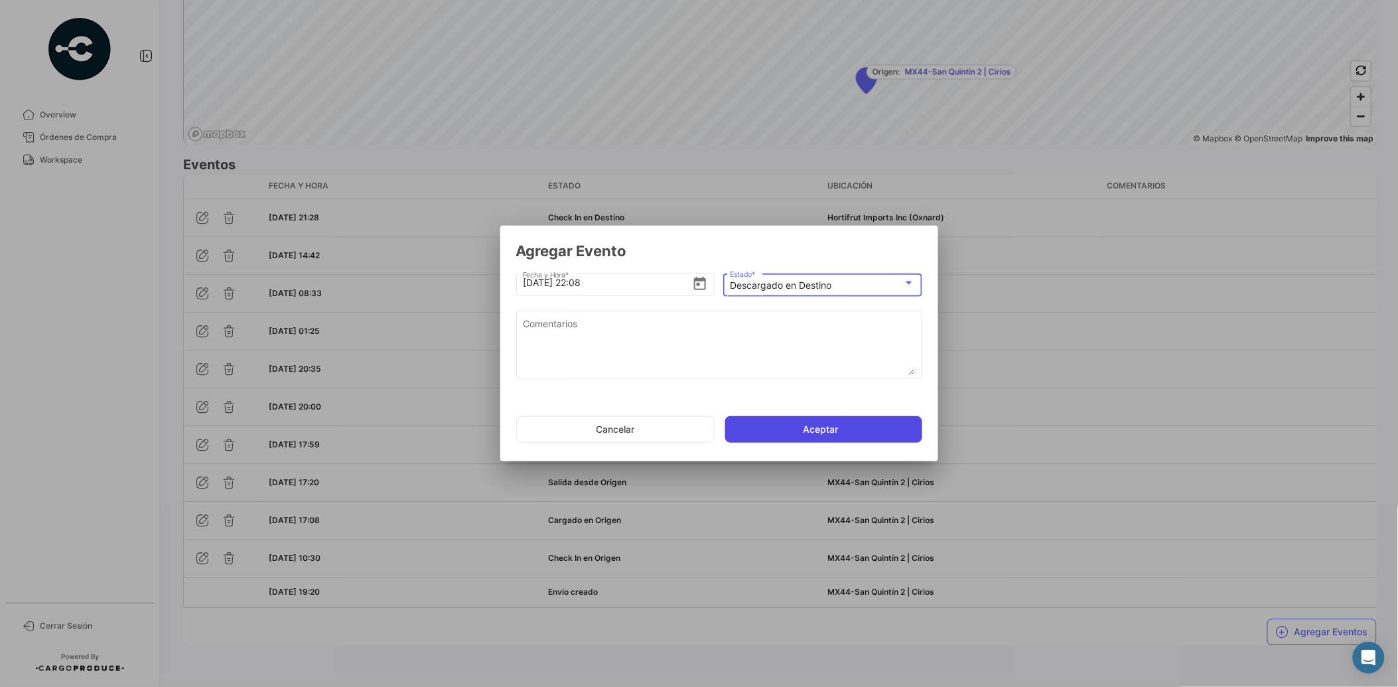
click at [814, 425] on button "Aceptar" at bounding box center [823, 429] width 197 height 27
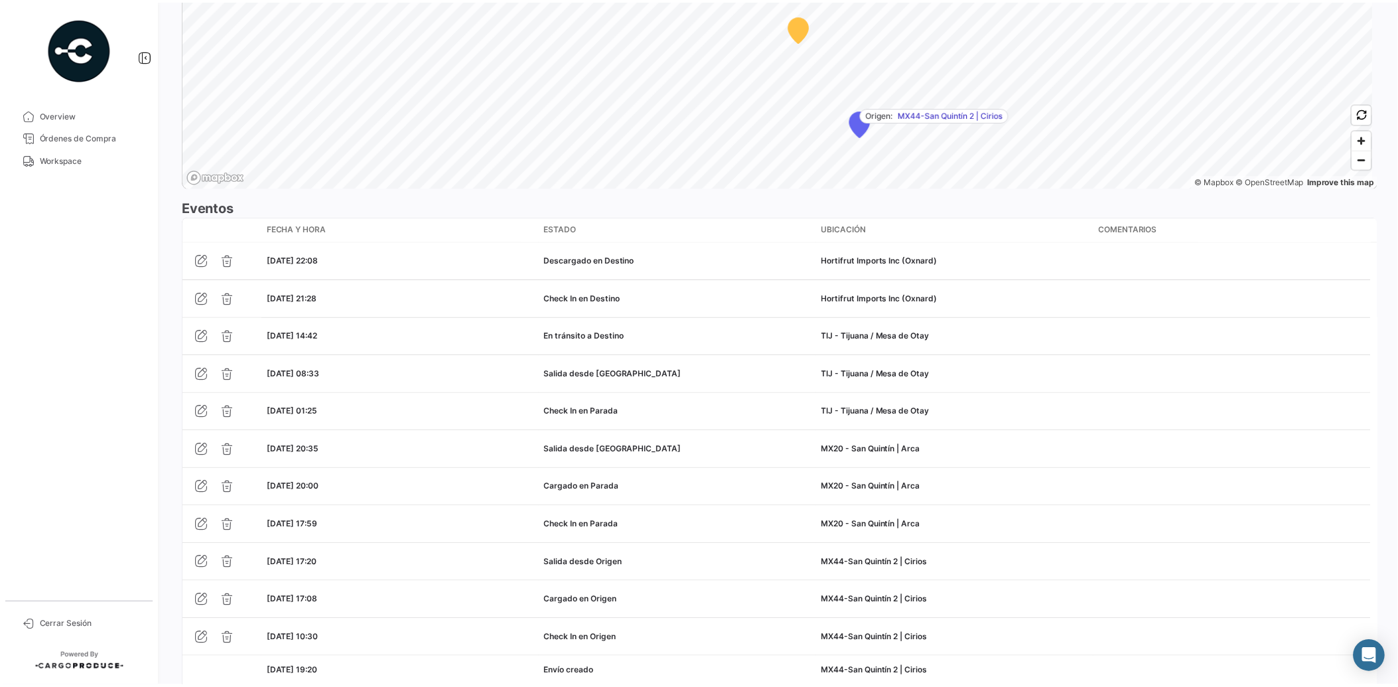
scroll to position [1030, 0]
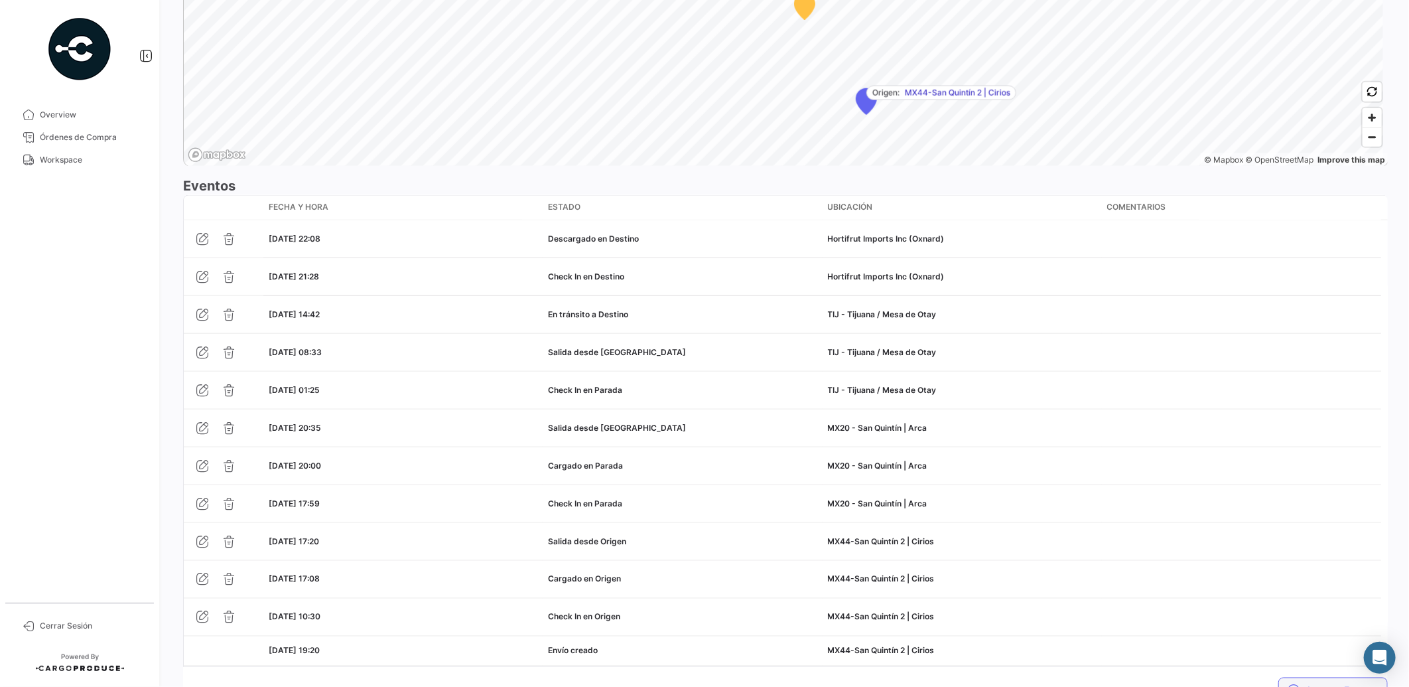
click at [1312, 685] on button "Agregar Eventos" at bounding box center [1332, 690] width 109 height 27
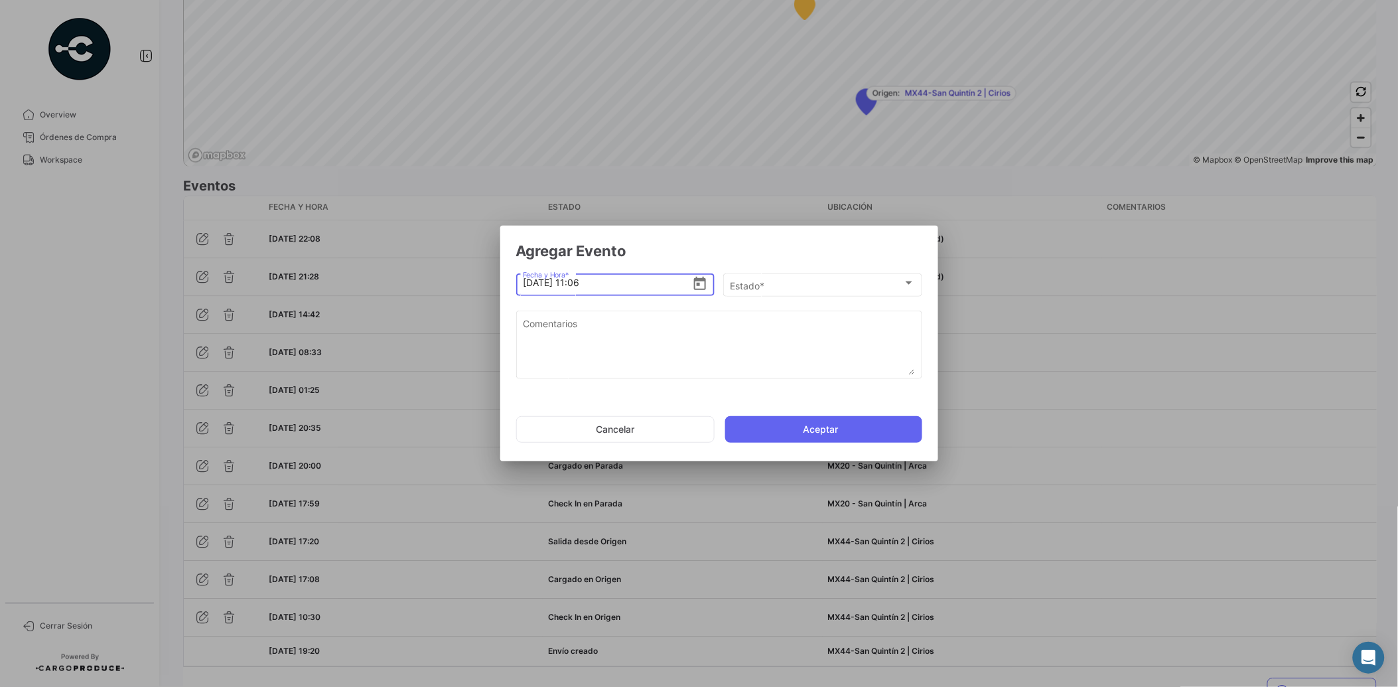
click at [699, 281] on icon "Open calendar" at bounding box center [700, 284] width 16 height 16
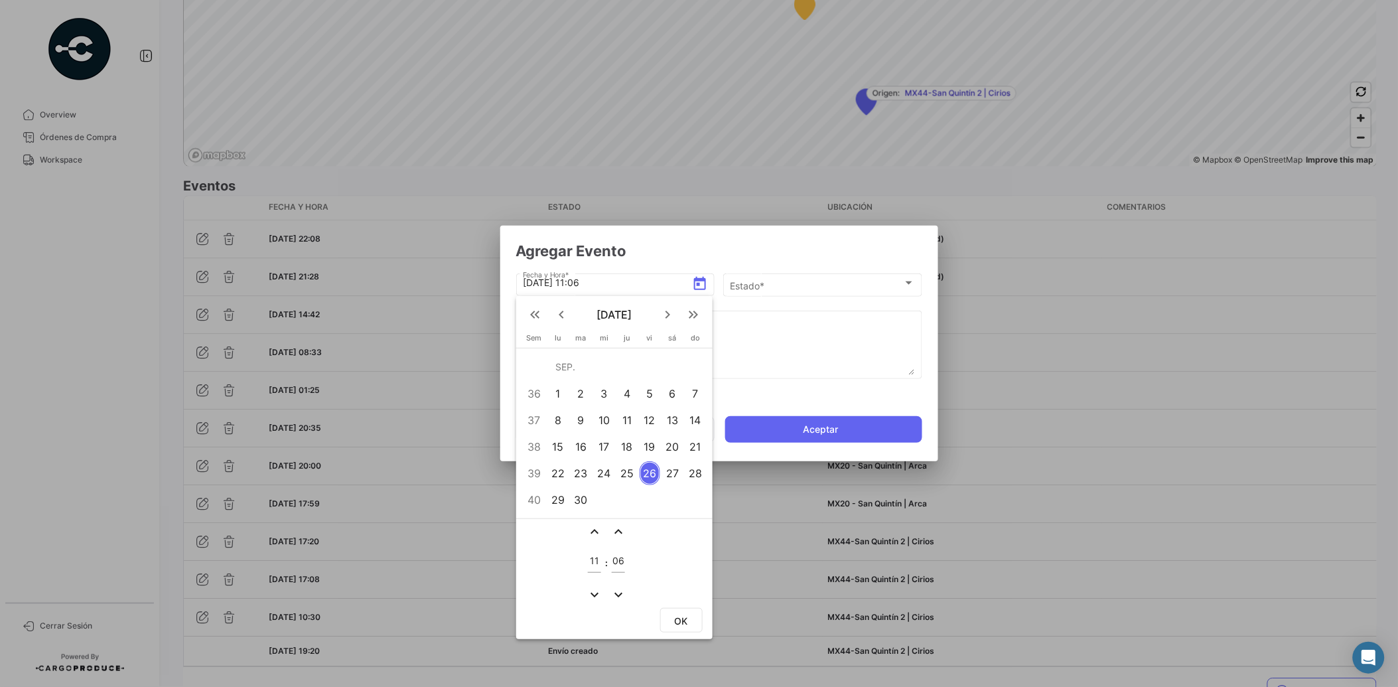
click at [629, 474] on div "25" at bounding box center [627, 473] width 21 height 24
click at [596, 588] on mat-icon "expand_more" at bounding box center [594, 594] width 16 height 16
click at [595, 586] on mat-icon "expand_more" at bounding box center [594, 594] width 16 height 16
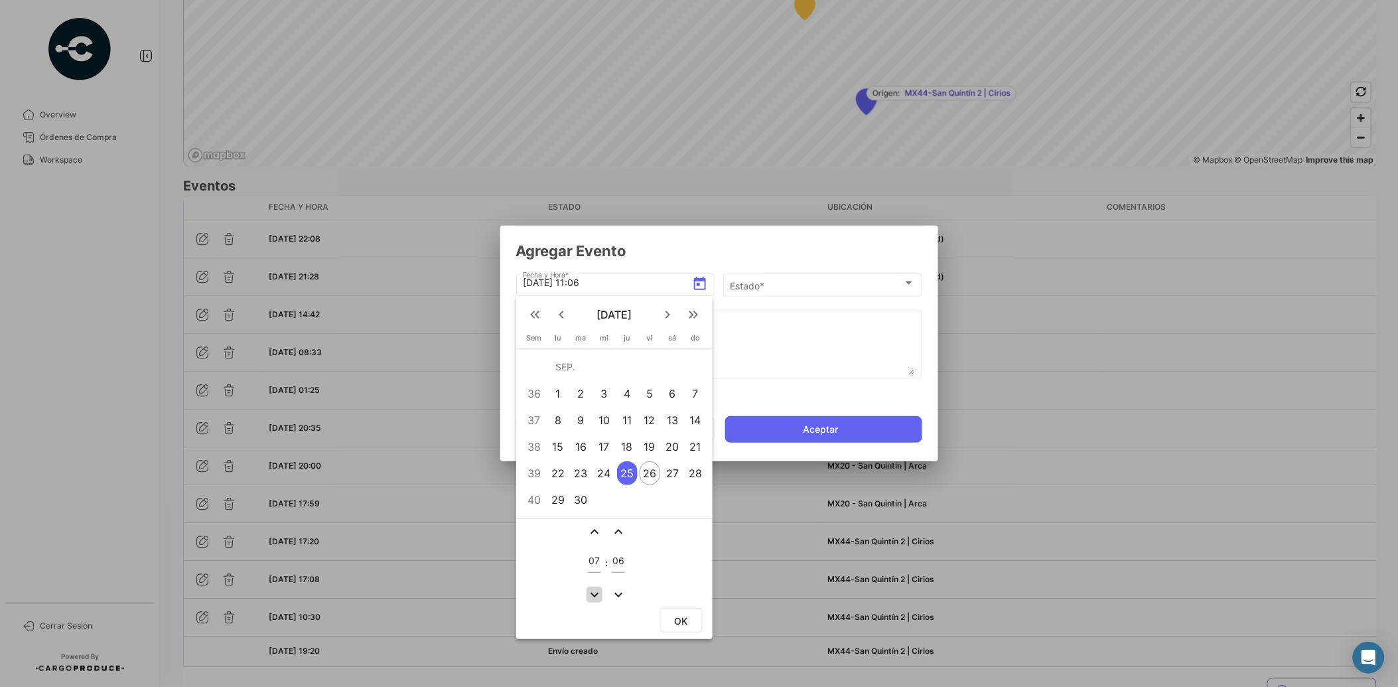
click at [595, 586] on mat-icon "expand_more" at bounding box center [594, 594] width 16 height 16
click at [592, 587] on mat-icon "expand_more" at bounding box center [594, 594] width 16 height 16
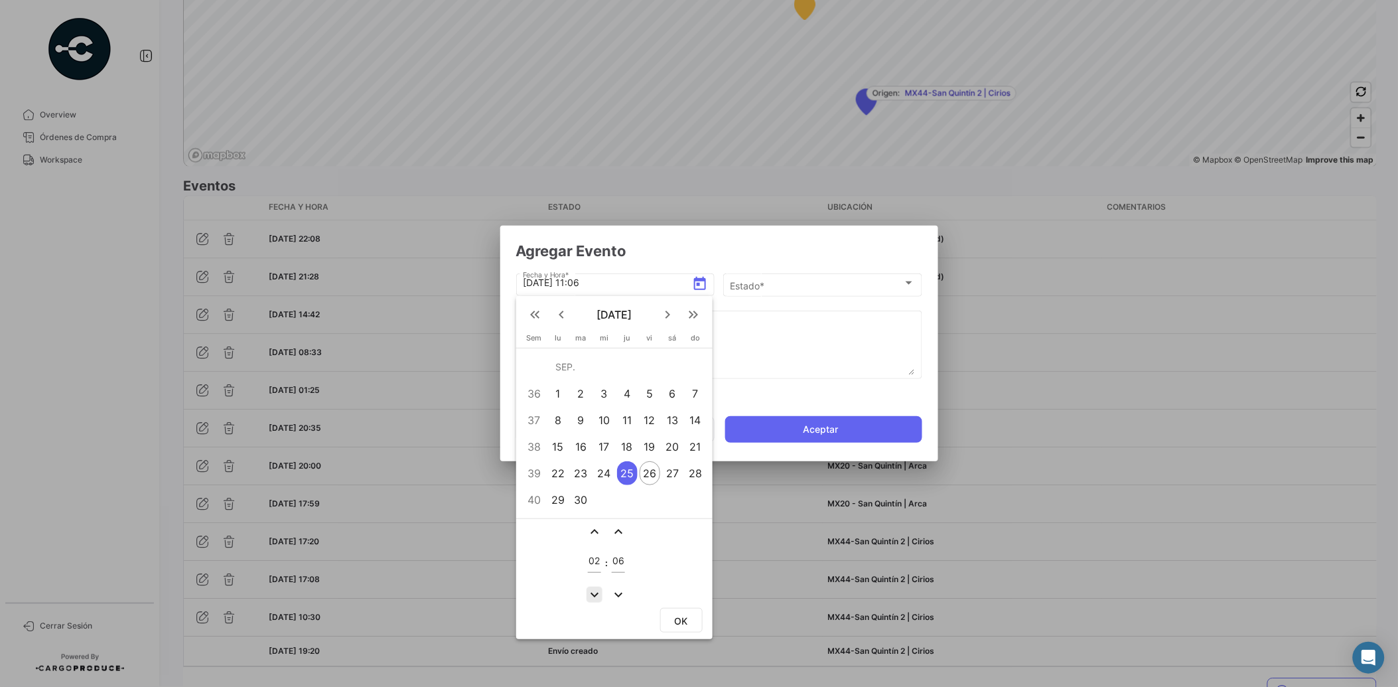
click at [592, 587] on mat-icon "expand_more" at bounding box center [594, 594] width 16 height 16
type input "23"
click at [620, 525] on mat-icon "expand_less" at bounding box center [618, 531] width 16 height 16
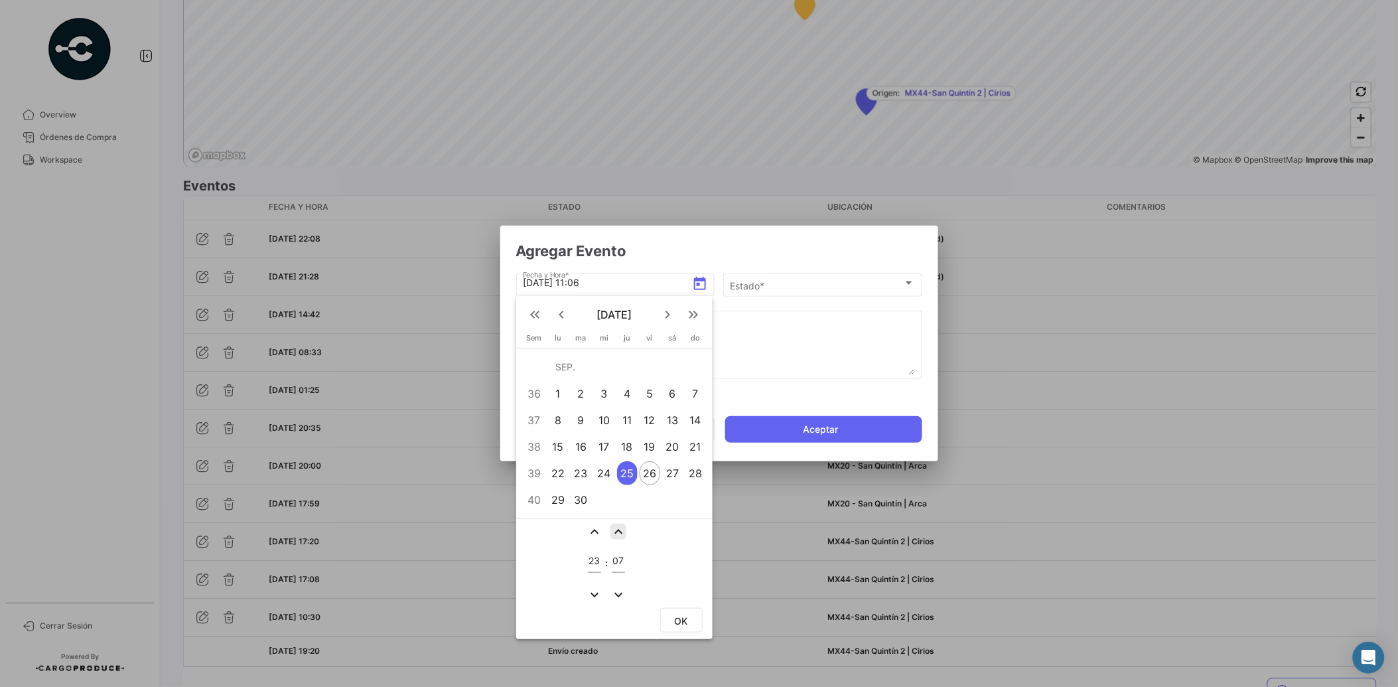
click at [620, 525] on mat-icon "expand_less" at bounding box center [618, 531] width 16 height 16
drag, startPoint x: 625, startPoint y: 562, endPoint x: 615, endPoint y: 562, distance: 10.0
click at [615, 562] on table "expand_less expand_less 23 : 09 expand_more expand_more" at bounding box center [608, 562] width 46 height 83
click at [620, 560] on input "09" at bounding box center [618, 560] width 13 height 11
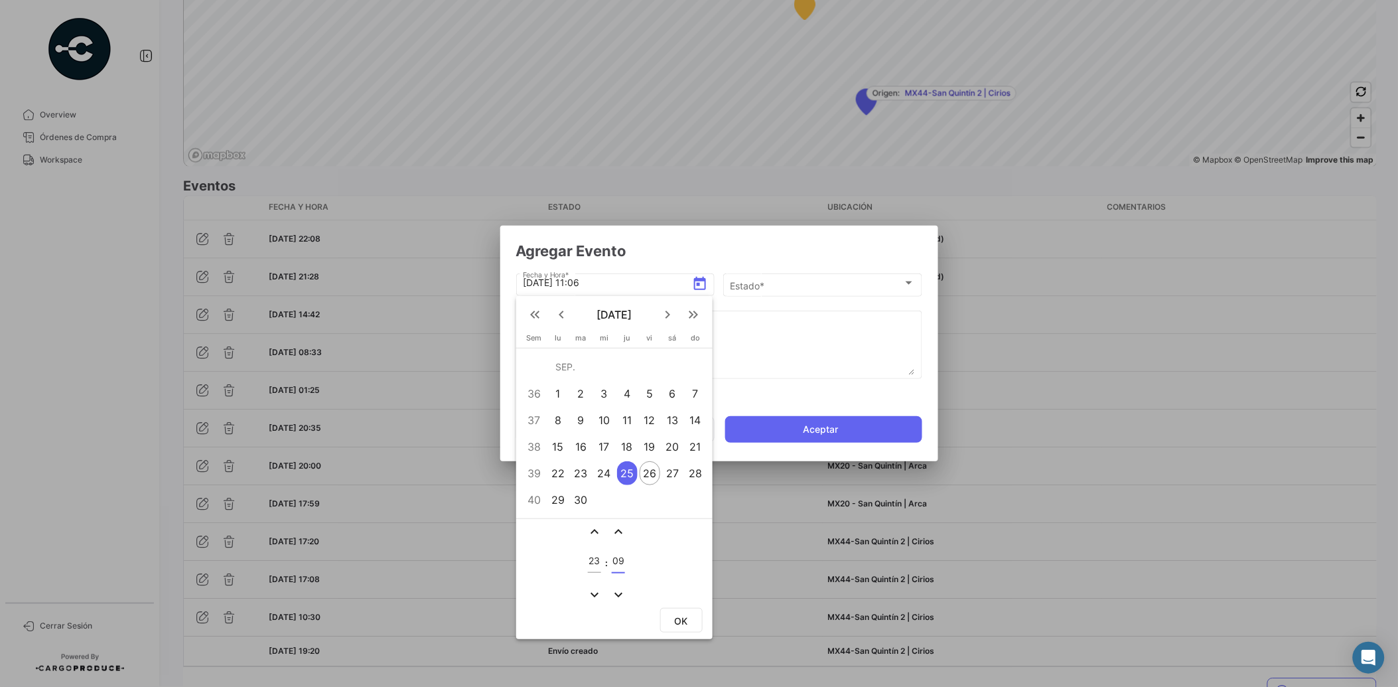
type input "0"
type input "39"
click at [677, 615] on span "OK" at bounding box center [681, 620] width 13 height 11
type input "[DATE] 23:39"
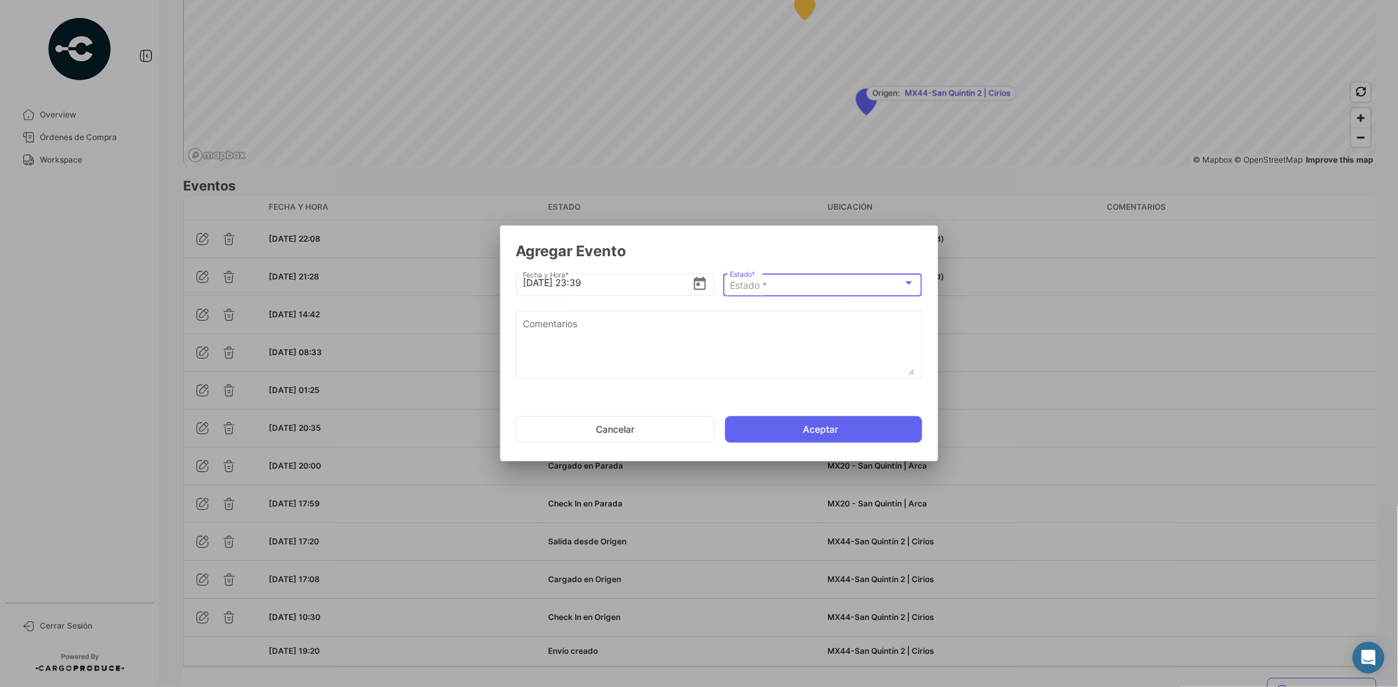
click at [766, 289] on span "Estado *" at bounding box center [748, 284] width 37 height 11
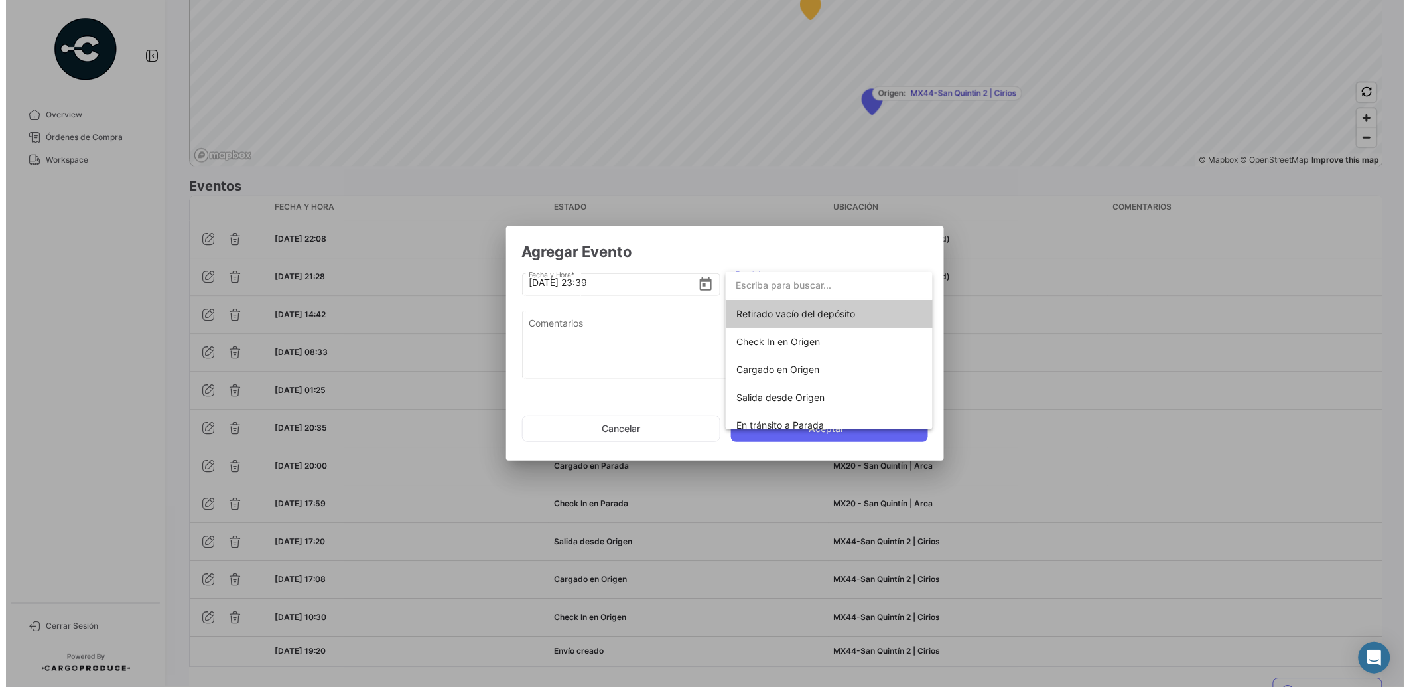
scroll to position [232, 0]
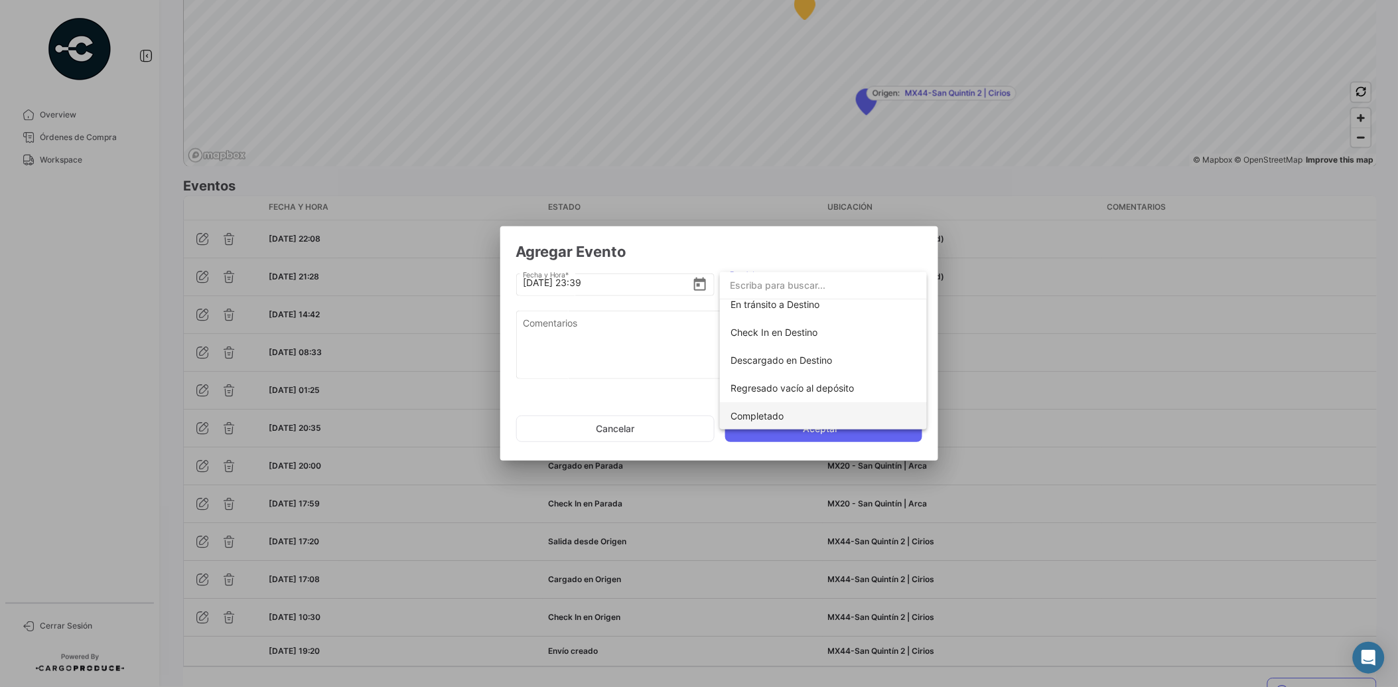
click at [791, 415] on span "Completado" at bounding box center [823, 416] width 186 height 28
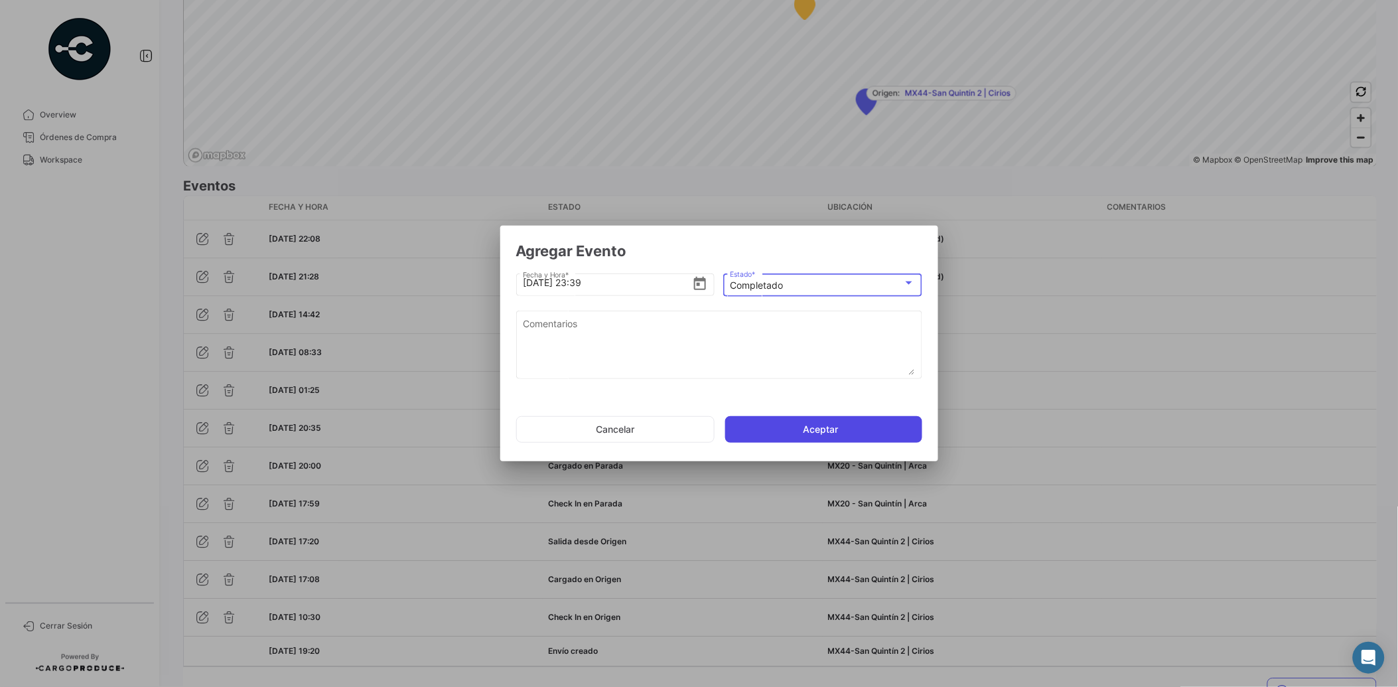
click at [823, 425] on button "Aceptar" at bounding box center [823, 429] width 197 height 27
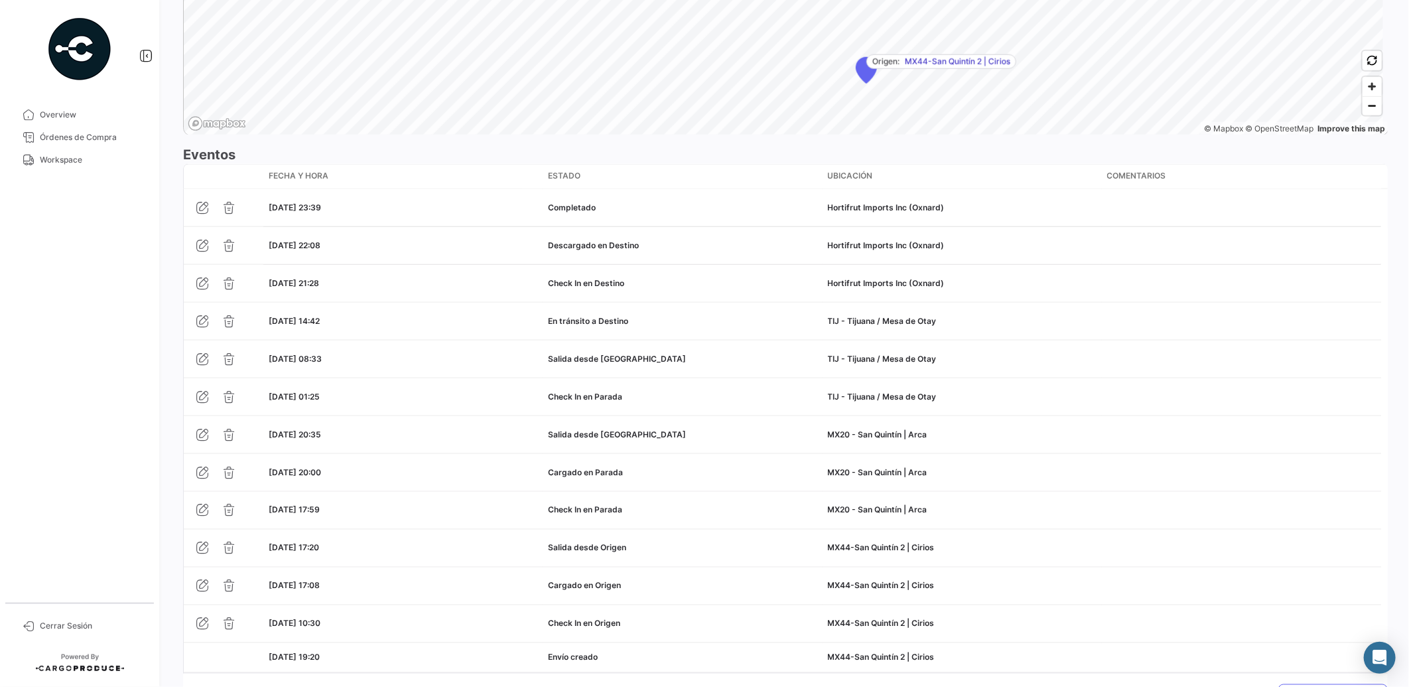
scroll to position [1153, 0]
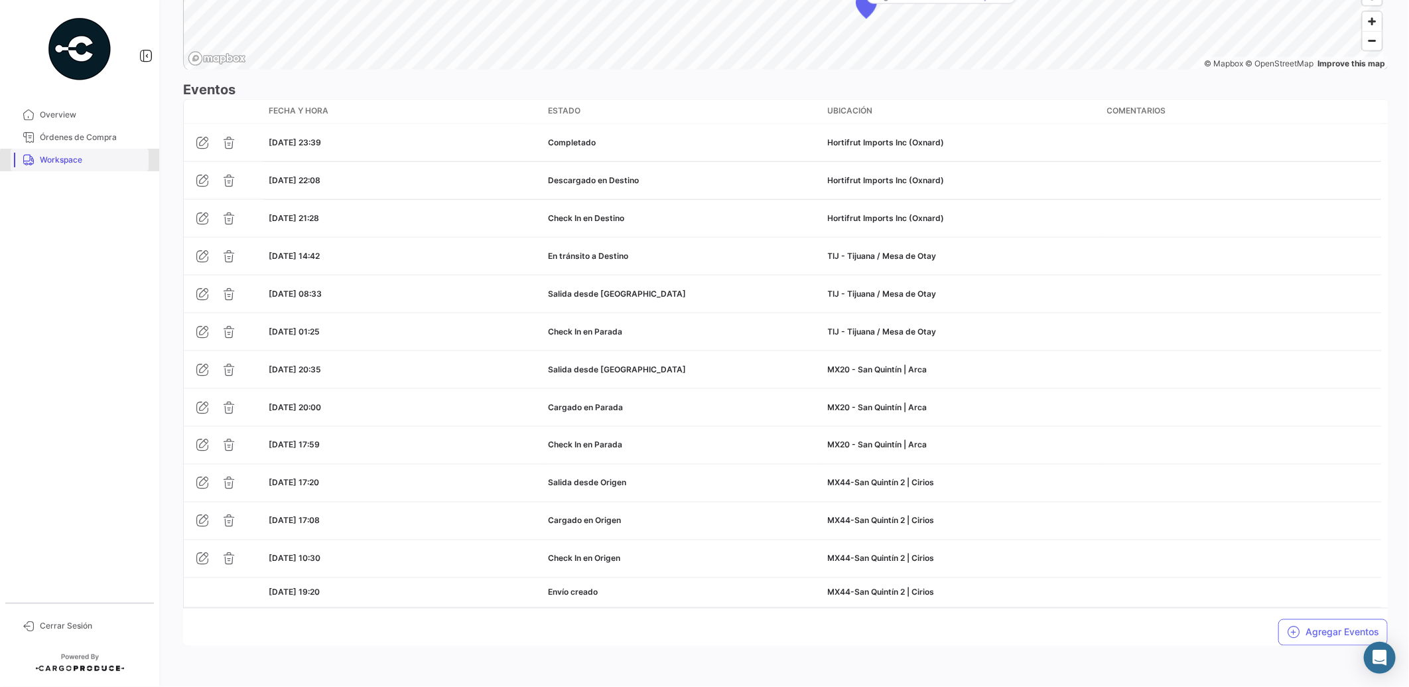
click at [82, 161] on span "Workspace" at bounding box center [91, 160] width 103 height 12
